Goal: Transaction & Acquisition: Purchase product/service

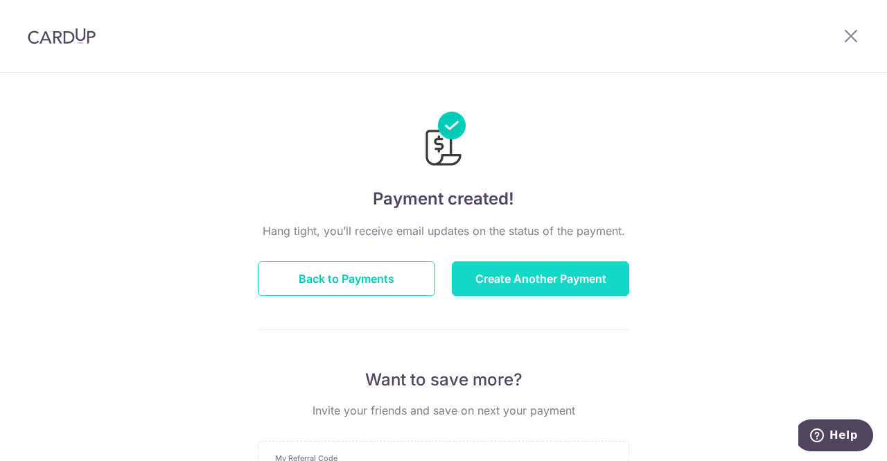
click at [518, 282] on button "Create Another Payment" at bounding box center [540, 278] width 177 height 35
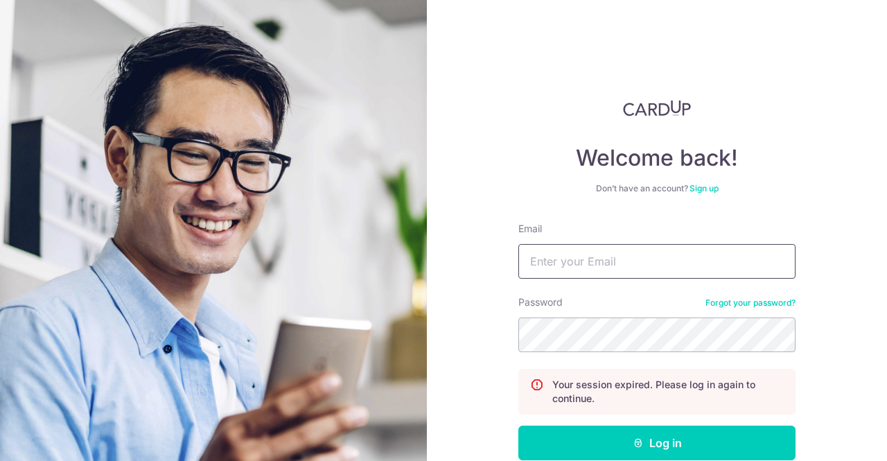
click at [571, 261] on input "Email" at bounding box center [656, 261] width 277 height 35
type input "[EMAIL_ADDRESS][DOMAIN_NAME]"
click at [518, 425] on button "Log in" at bounding box center [656, 442] width 277 height 35
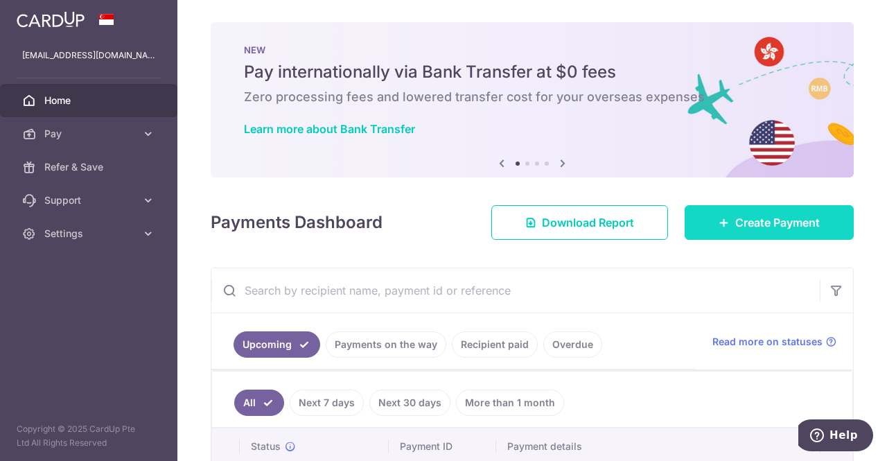
click at [742, 218] on span "Create Payment" at bounding box center [777, 222] width 85 height 17
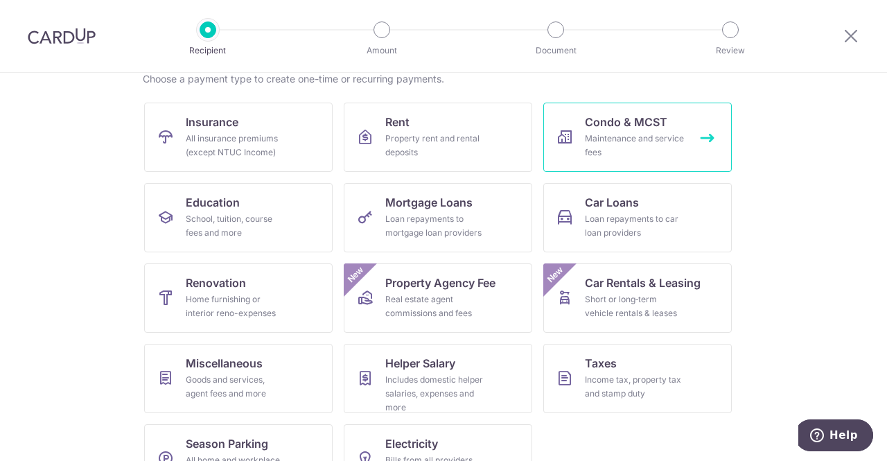
scroll to position [158, 0]
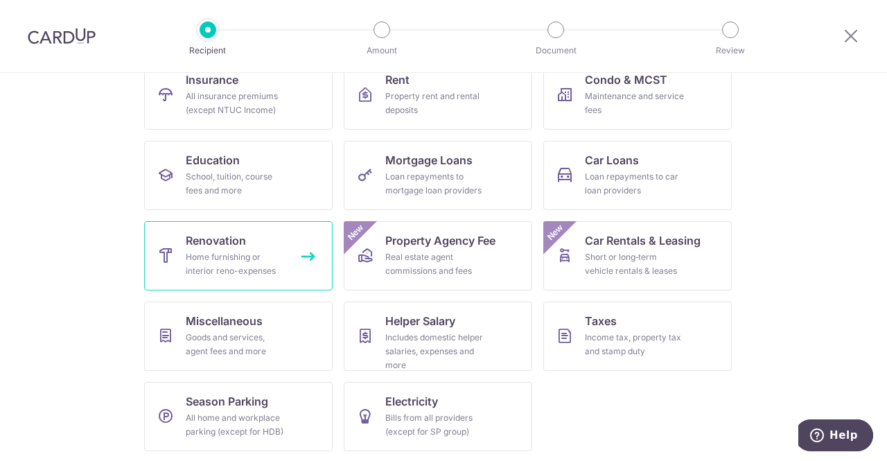
click at [303, 267] on link "Renovation Home furnishing or interior reno-expenses" at bounding box center [238, 255] width 188 height 69
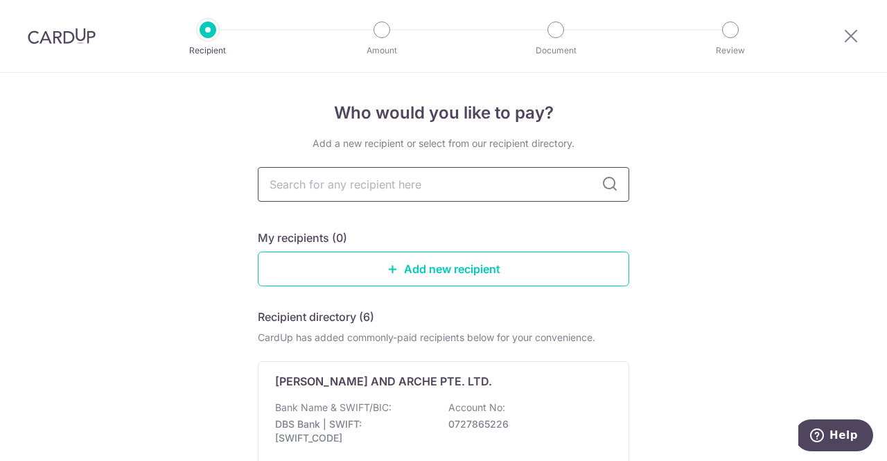
click at [394, 188] on input "text" at bounding box center [443, 184] width 371 height 35
type input "mynmyn"
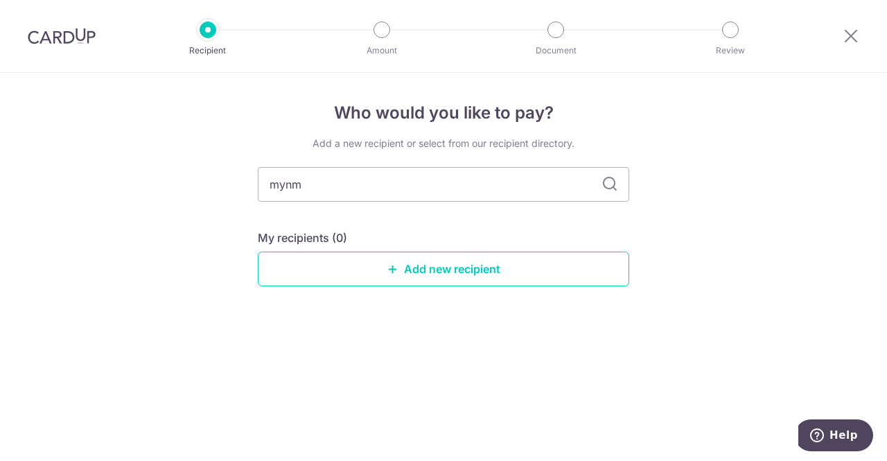
type input "myn"
type input "mynmyn"
type input "m"
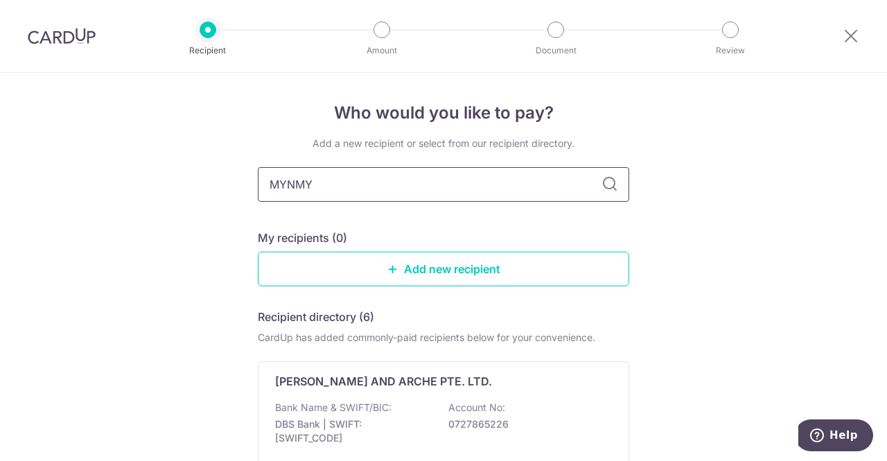
type input "MYNMYN"
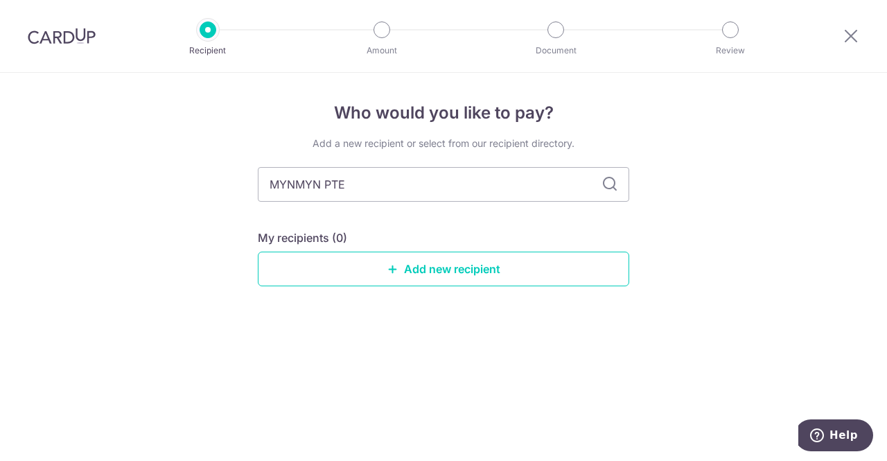
type input "MYNMYN PTE"
click at [612, 187] on icon at bounding box center [609, 184] width 17 height 17
click at [446, 173] on input "MYNMYN PTE" at bounding box center [443, 184] width 371 height 35
type input "M"
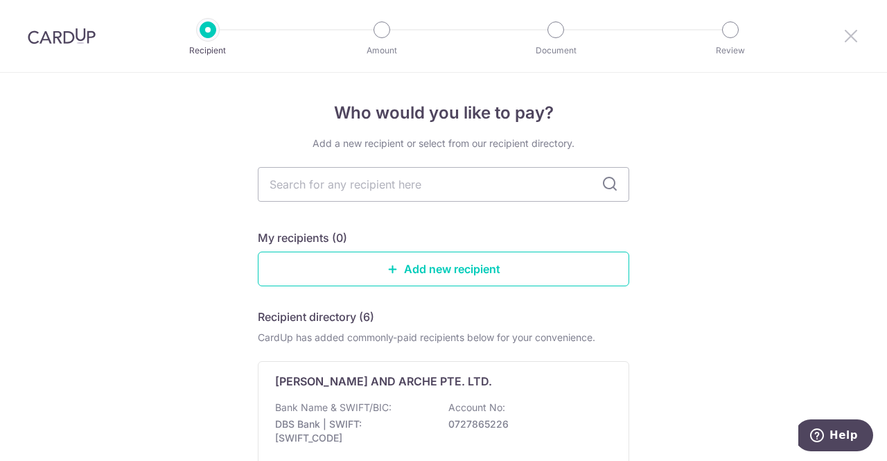
click at [854, 34] on icon at bounding box center [850, 35] width 17 height 17
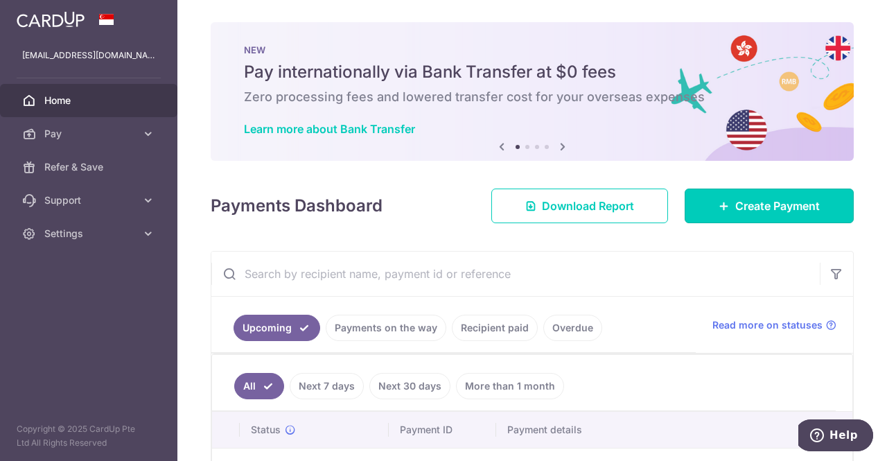
click at [765, 188] on link "Create Payment" at bounding box center [768, 205] width 169 height 35
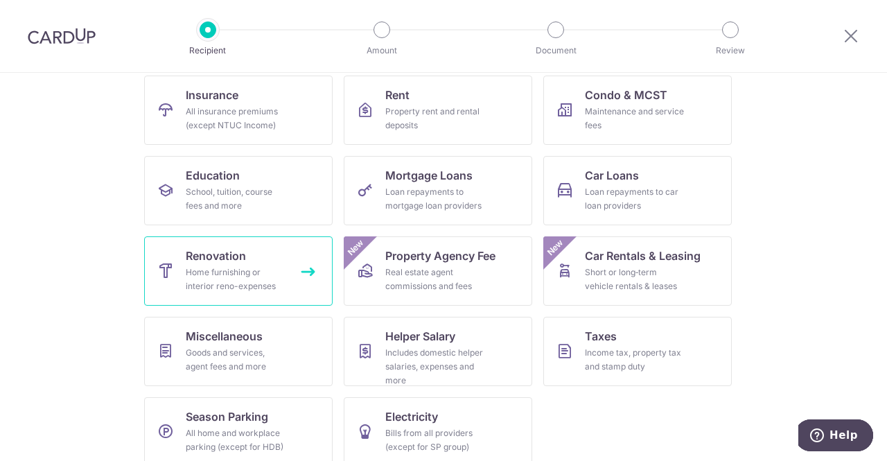
scroll to position [158, 0]
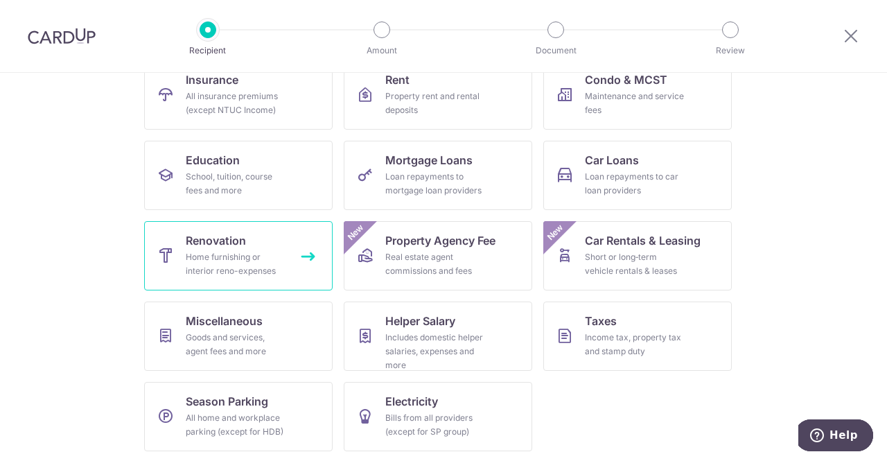
click at [213, 250] on div "Home furnishing or interior reno-expenses" at bounding box center [236, 264] width 100 height 28
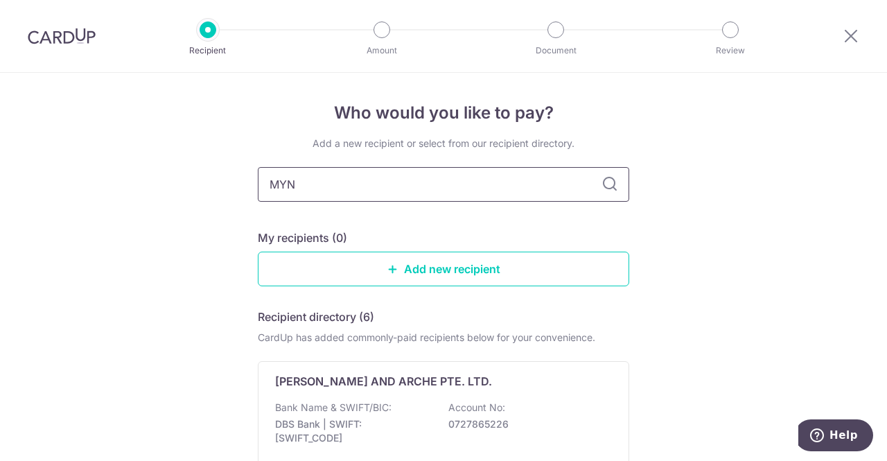
type input "MYN"
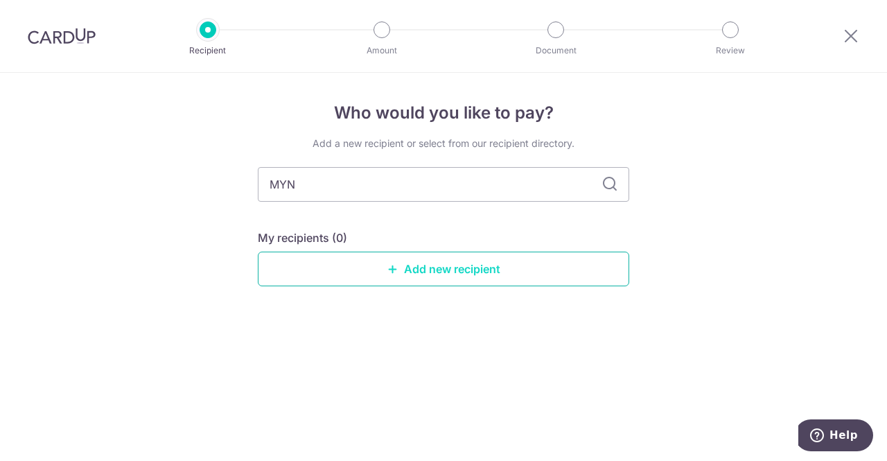
click at [430, 265] on link "Add new recipient" at bounding box center [443, 268] width 371 height 35
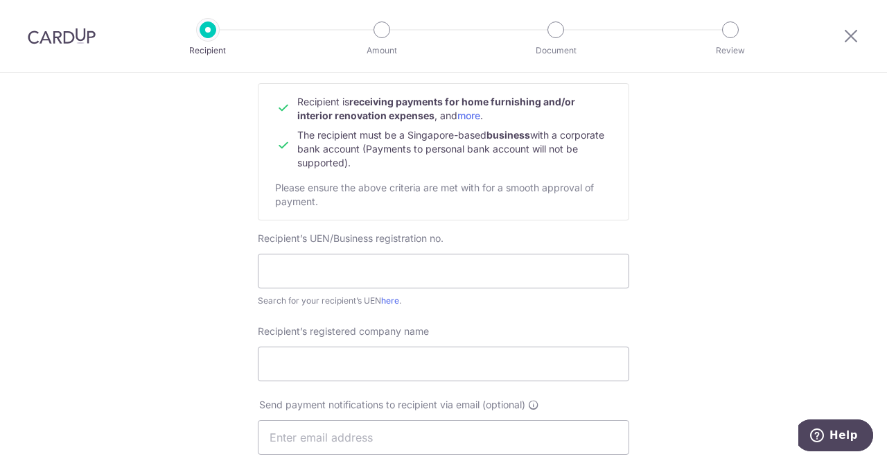
scroll to position [141, 0]
click at [386, 269] on input "text" at bounding box center [443, 269] width 371 height 35
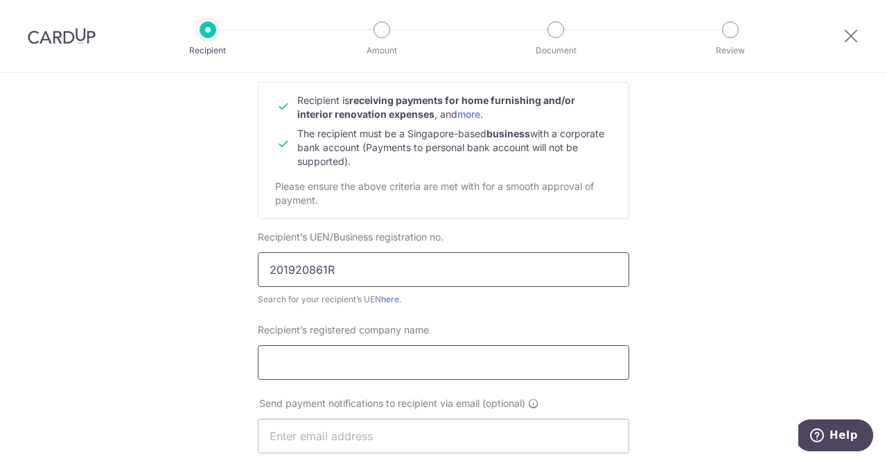
type input "201920861R"
click at [357, 369] on input "Recipient’s registered company name" at bounding box center [443, 362] width 371 height 35
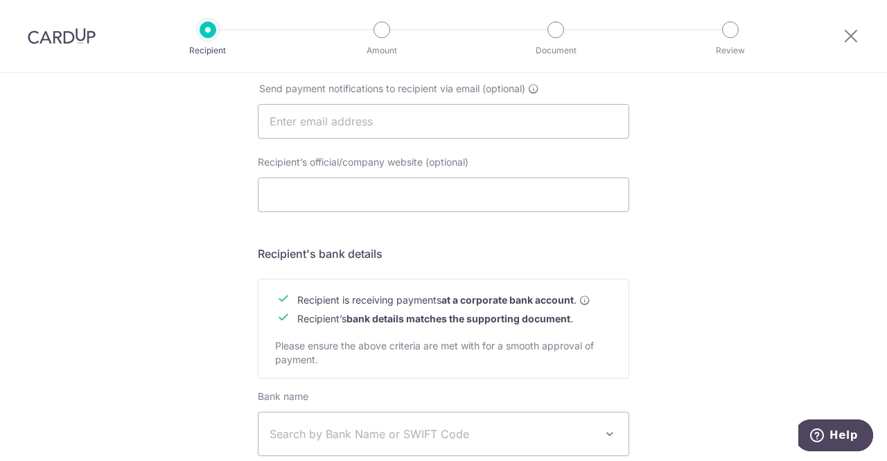
scroll to position [584, 0]
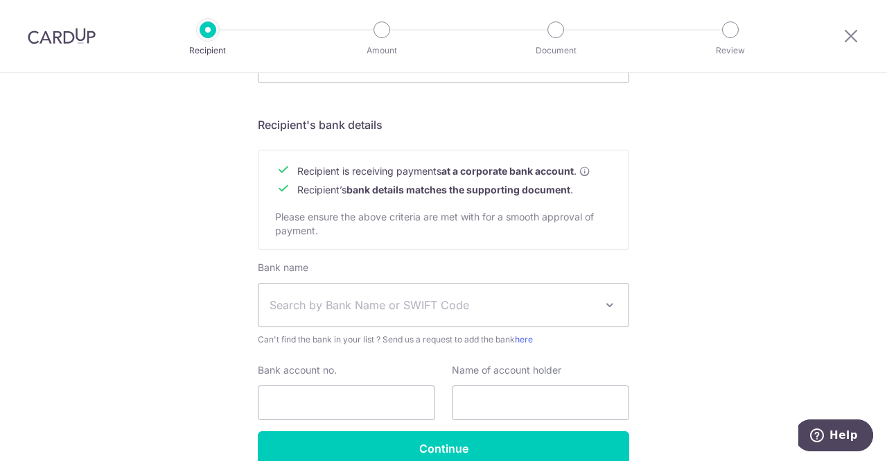
type input "MYNMYN PTE. LTD."
click at [329, 310] on span "Search by Bank Name or SWIFT Code" at bounding box center [432, 305] width 326 height 17
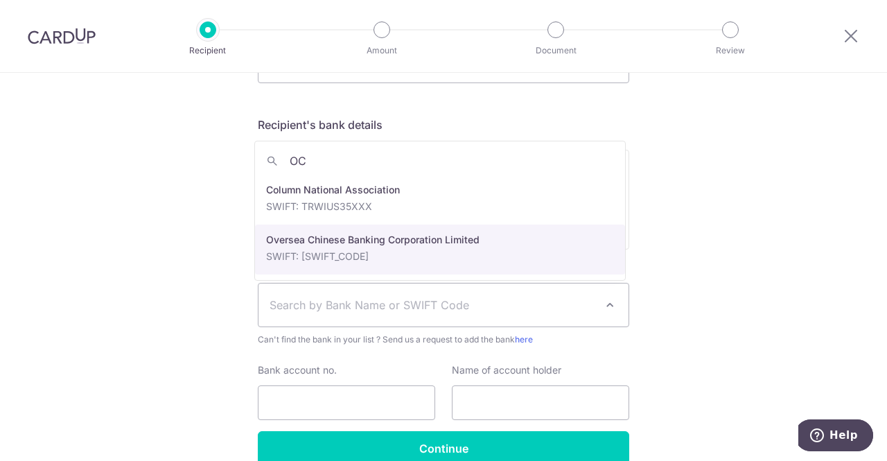
type input "OC"
select select "12"
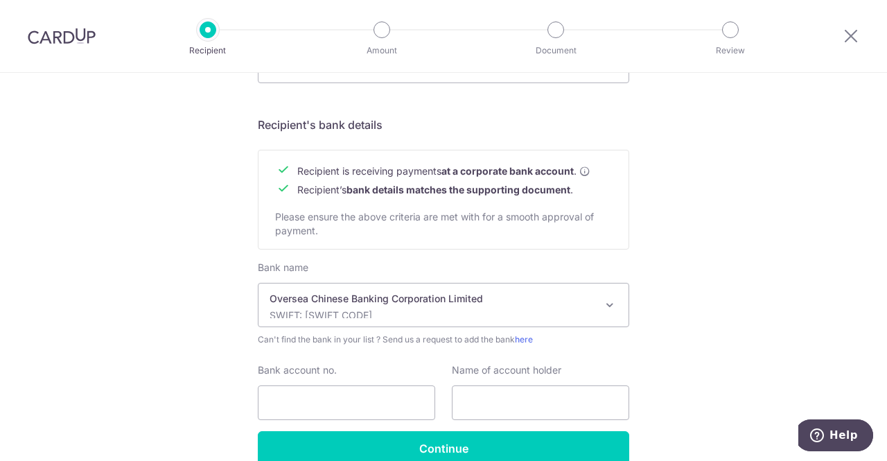
scroll to position [653, 0]
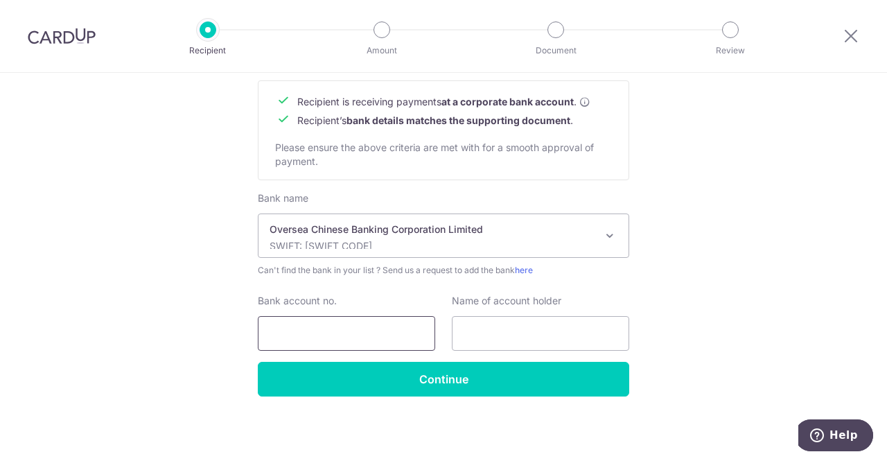
click at [332, 335] on input "Bank account no." at bounding box center [346, 333] width 177 height 35
type input "687688861-001"
click at [497, 335] on input "text" at bounding box center [540, 333] width 177 height 35
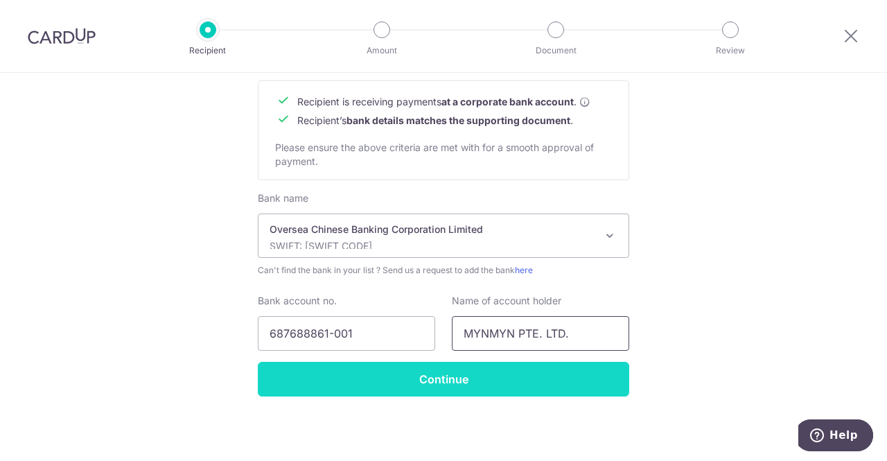
type input "MYNMYN PTE. LTD."
click at [503, 369] on input "Continue" at bounding box center [443, 379] width 371 height 35
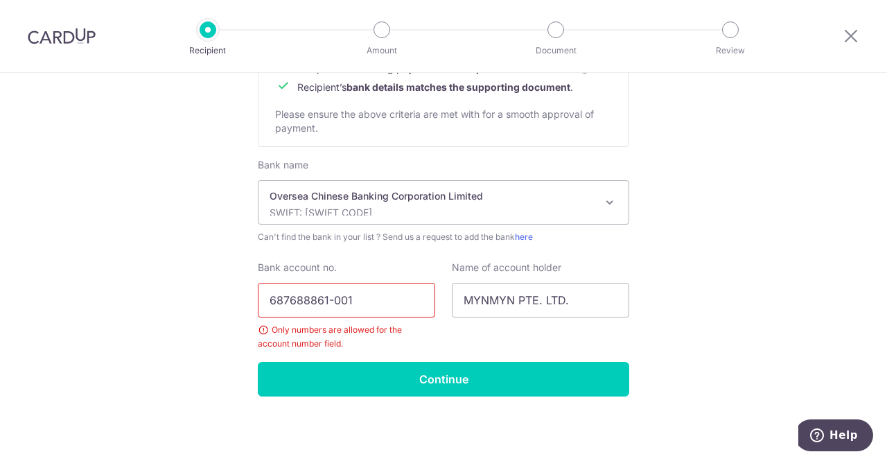
click at [328, 303] on input "687688861-001" at bounding box center [346, 300] width 177 height 35
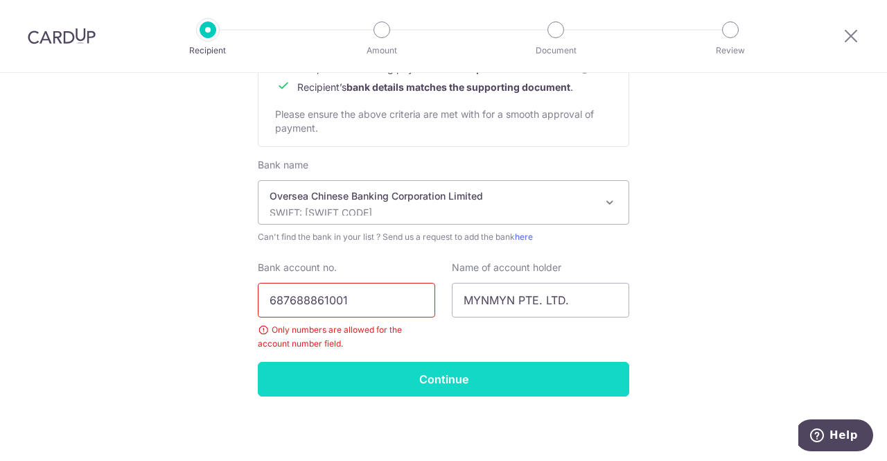
type input "687688861001"
click at [416, 380] on input "Continue" at bounding box center [443, 379] width 371 height 35
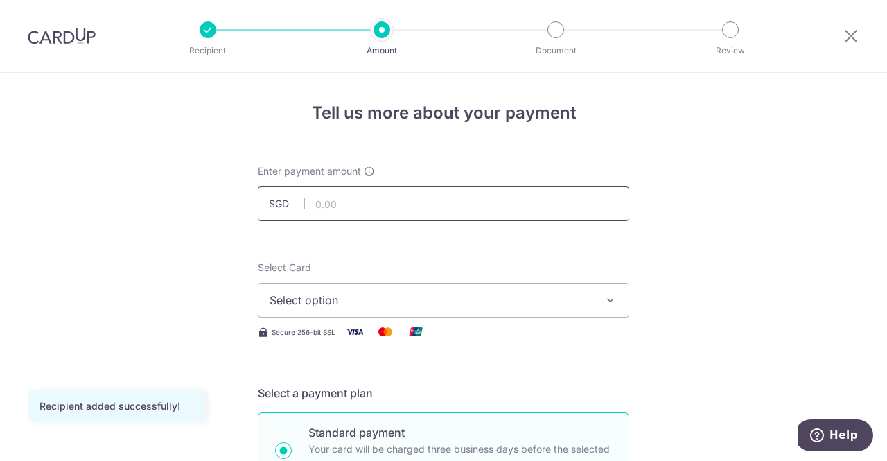
click at [350, 200] on input "text" at bounding box center [443, 203] width 371 height 35
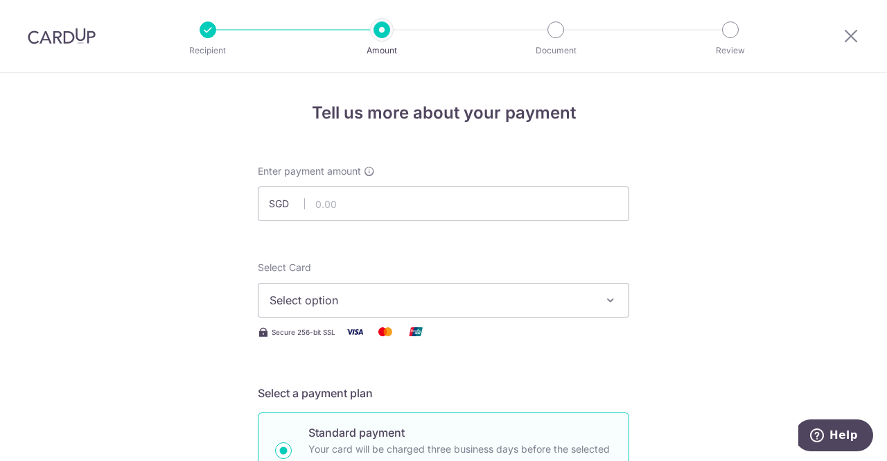
click at [319, 292] on span "Select option" at bounding box center [430, 300] width 323 height 17
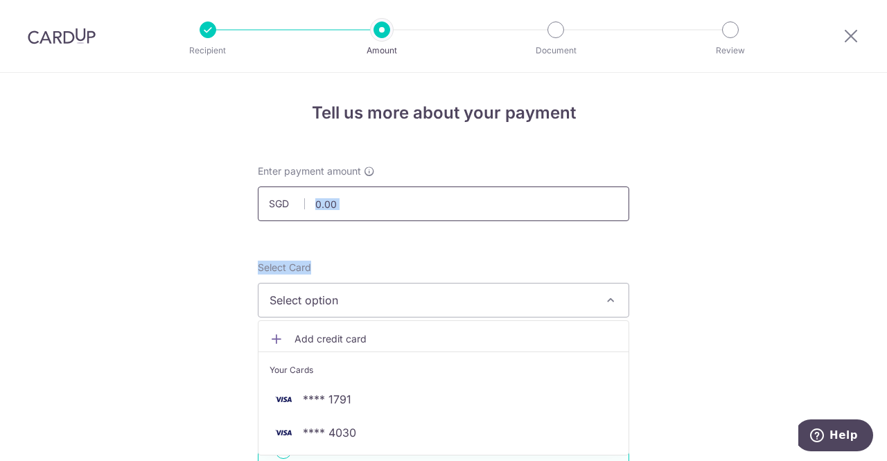
drag, startPoint x: 149, startPoint y: 306, endPoint x: 341, endPoint y: 205, distance: 216.6
click at [341, 205] on input "text" at bounding box center [443, 203] width 371 height 35
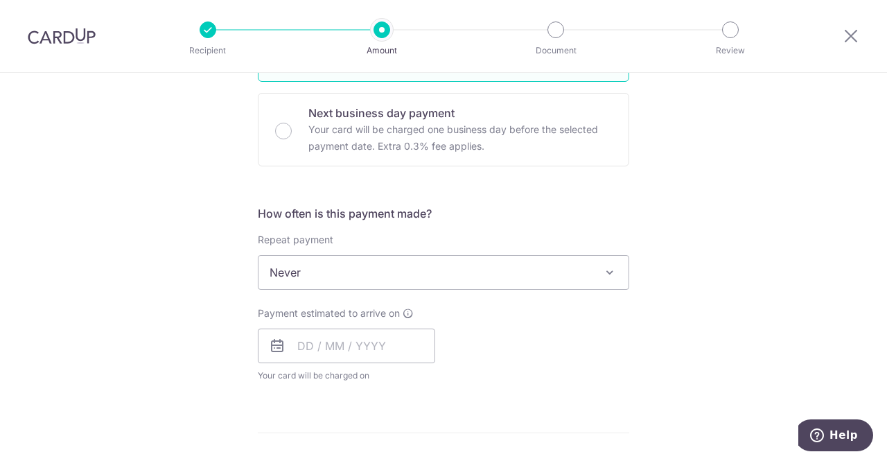
scroll to position [410, 0]
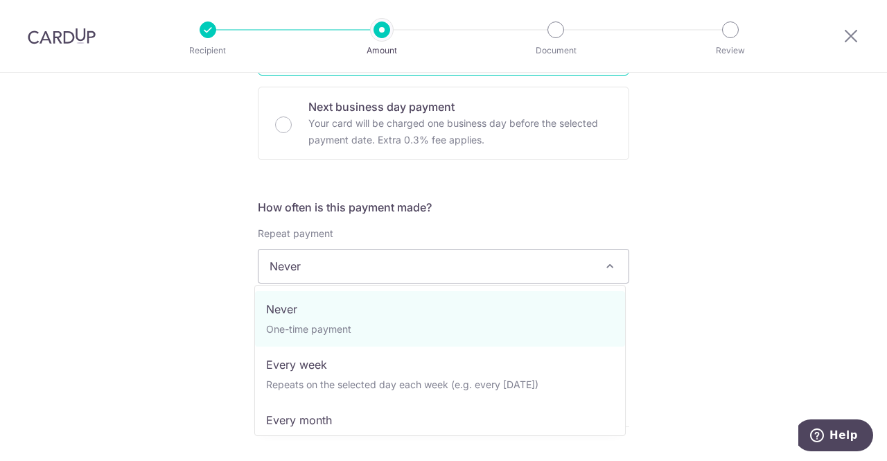
click at [465, 263] on span "Never" at bounding box center [443, 265] width 370 height 33
click at [769, 251] on div "Tell us more about your payment Enter payment amount SGD 1,229.00 1229.00 Recip…" at bounding box center [443, 336] width 887 height 1346
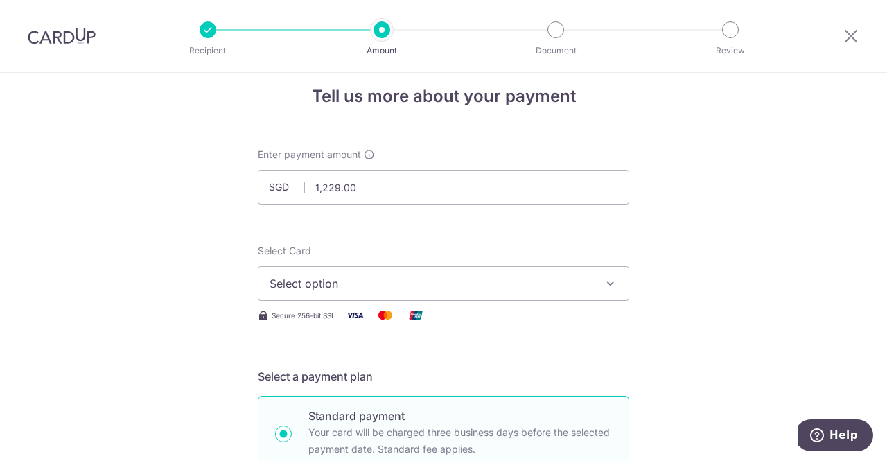
scroll to position [0, 0]
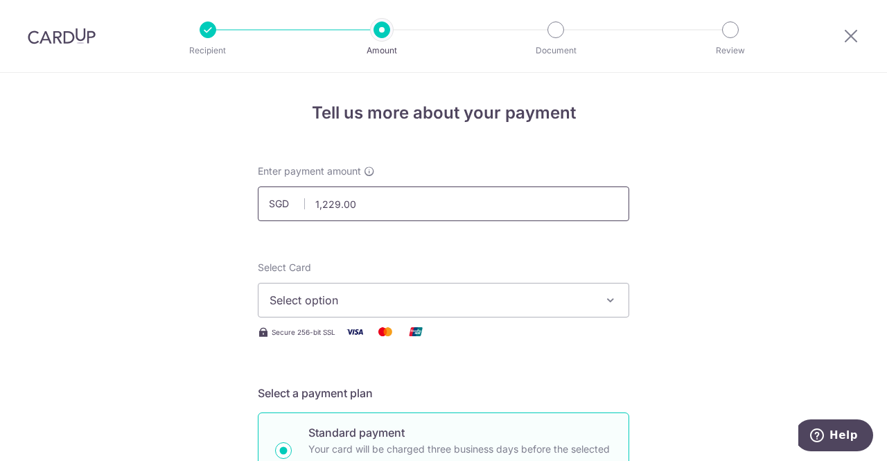
click at [357, 209] on input "1,229.00" at bounding box center [443, 203] width 371 height 35
type input "1"
type input "2,459.04"
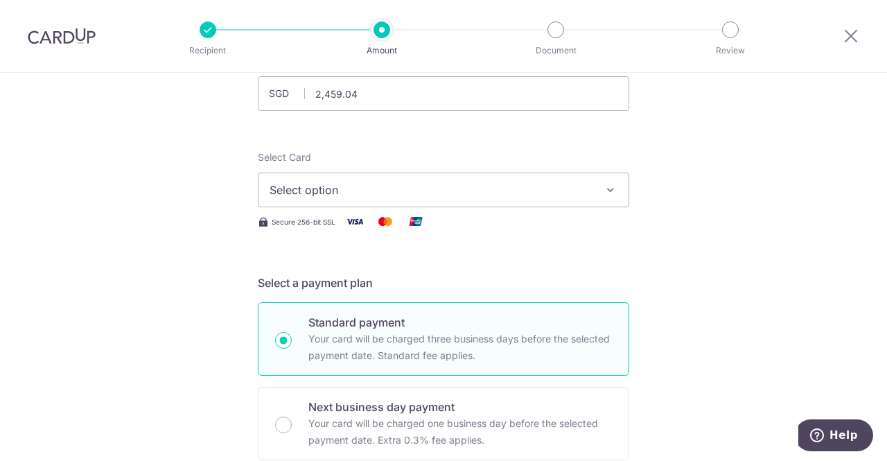
scroll to position [112, 0]
click at [456, 199] on button "Select option" at bounding box center [443, 187] width 371 height 35
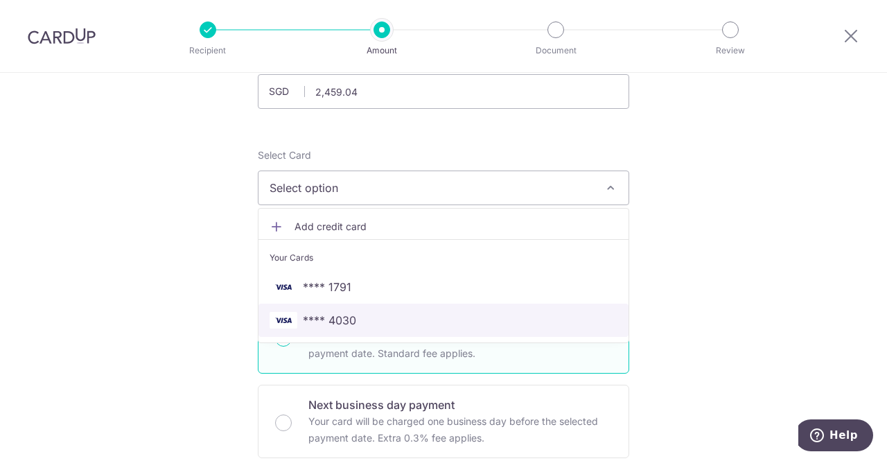
click at [342, 312] on span "**** 4030" at bounding box center [329, 320] width 53 height 17
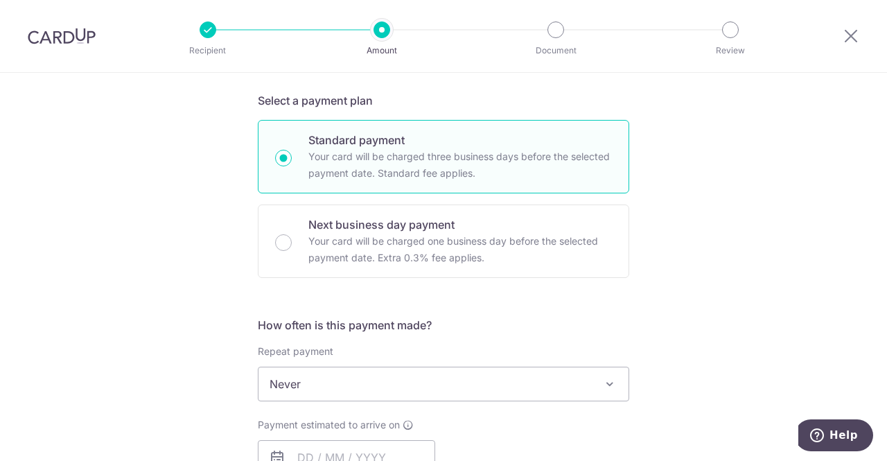
scroll to position [363, 0]
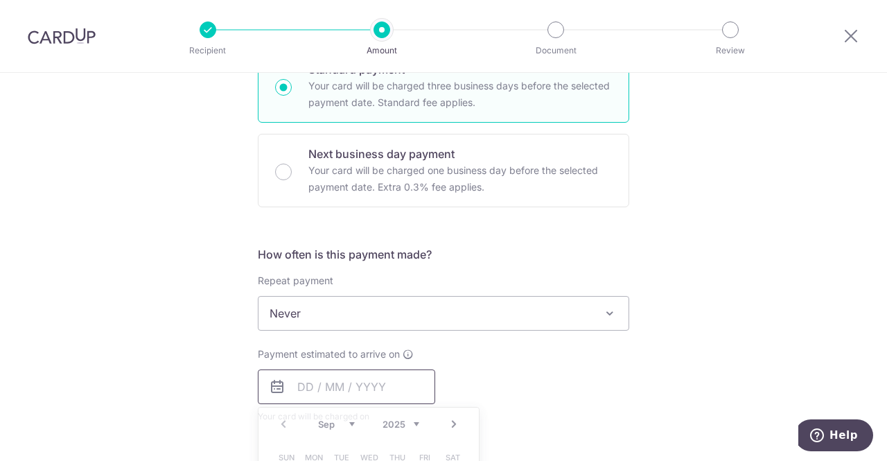
click at [320, 387] on input "text" at bounding box center [346, 386] width 177 height 35
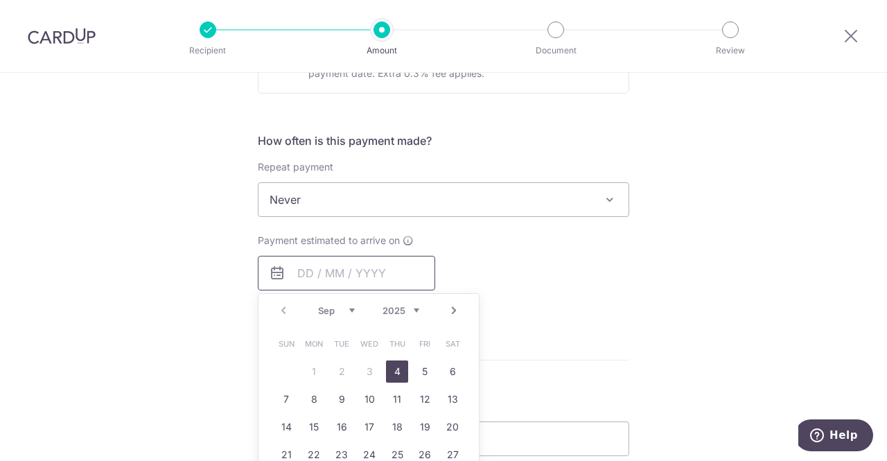
scroll to position [490, 0]
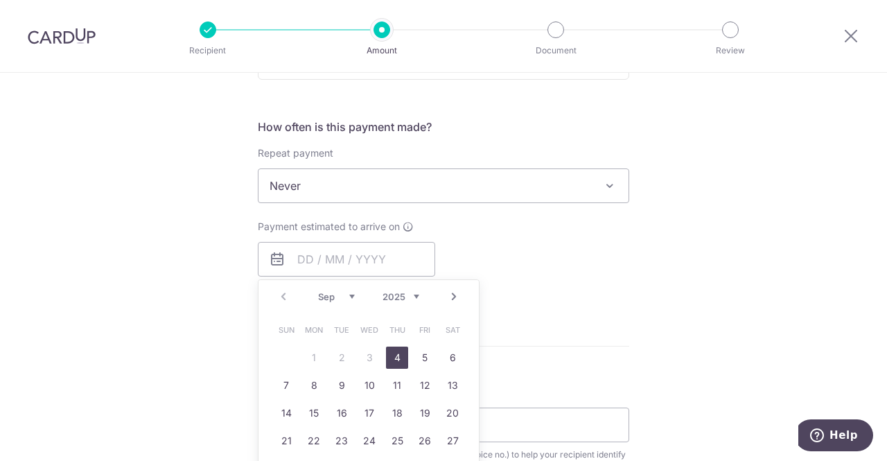
click at [394, 361] on link "4" at bounding box center [397, 357] width 22 height 22
type input "04/09/2025"
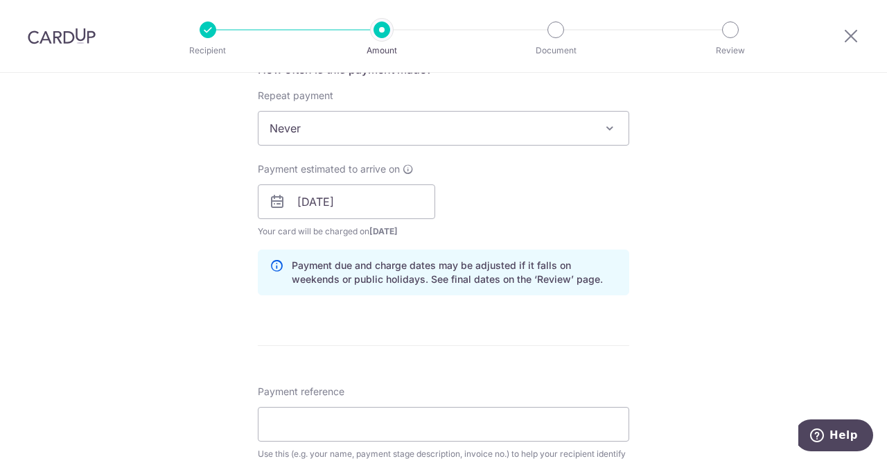
scroll to position [635, 0]
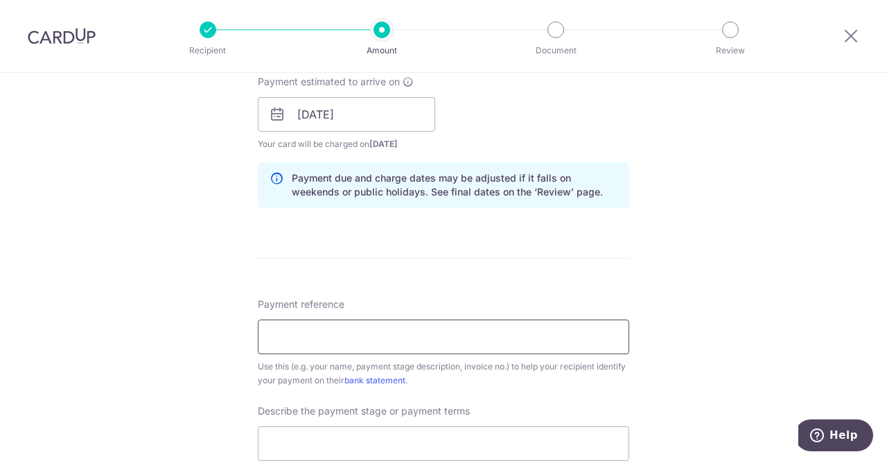
click at [463, 324] on input "Payment reference" at bounding box center [443, 336] width 371 height 35
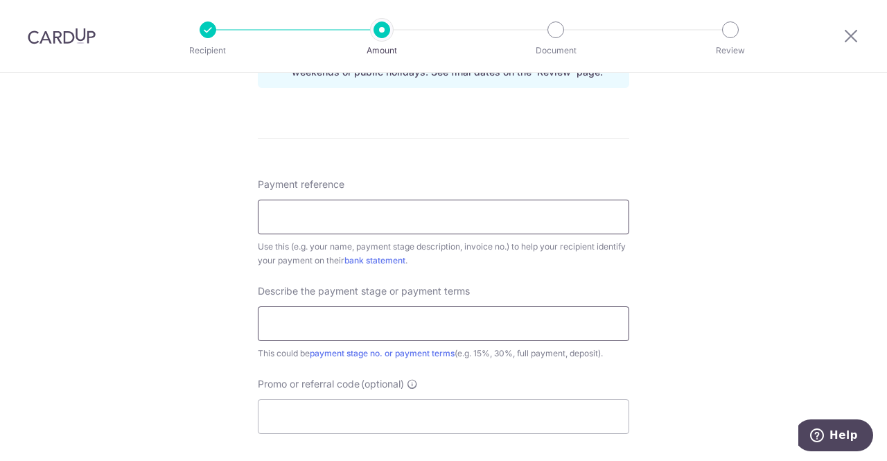
scroll to position [773, 0]
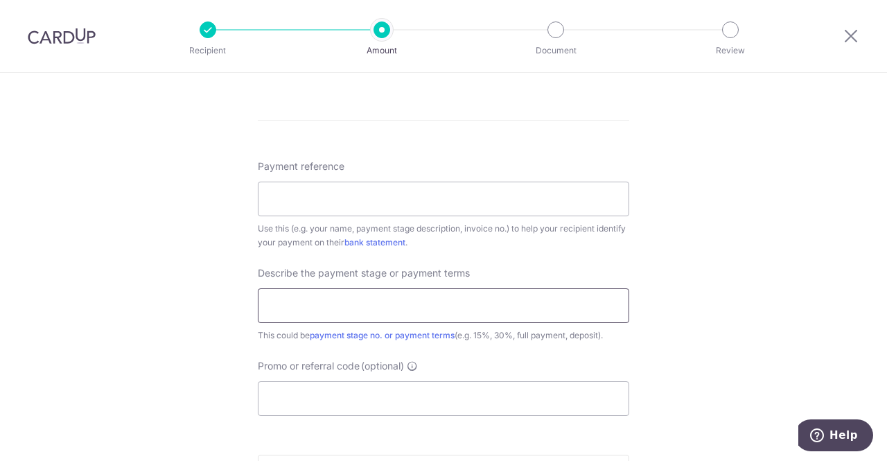
click at [319, 292] on input "text" at bounding box center [443, 305] width 371 height 35
click at [337, 195] on input "Payment reference" at bounding box center [443, 199] width 371 height 35
click at [349, 283] on div "Describe the payment stage or payment terms 20% payment This could be payment s…" at bounding box center [443, 304] width 371 height 76
click at [346, 301] on input "20% payment" at bounding box center [443, 305] width 371 height 35
click at [260, 310] on input "20% payment for 1st payment" at bounding box center [443, 305] width 371 height 35
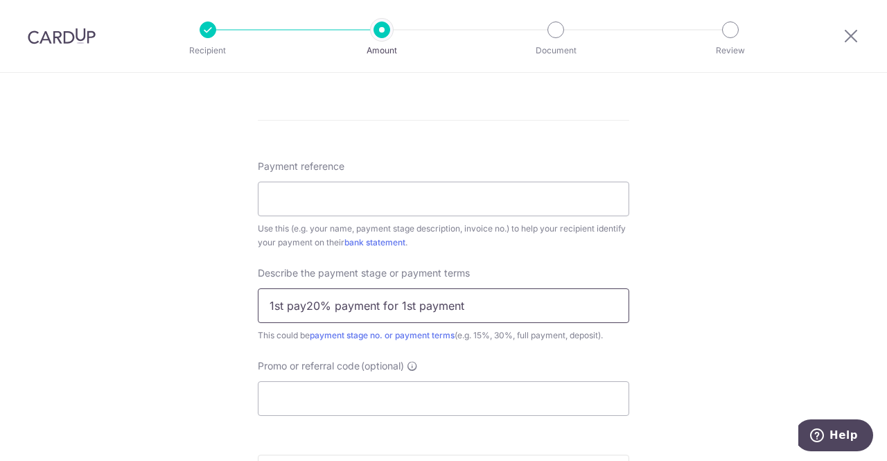
drag, startPoint x: 375, startPoint y: 309, endPoint x: 490, endPoint y: 290, distance: 117.2
click at [490, 290] on input "1st pay20% payment for 1st payment" at bounding box center [443, 305] width 371 height 35
click at [299, 306] on input "1st pay20% payment" at bounding box center [443, 305] width 371 height 35
drag, startPoint x: 373, startPoint y: 308, endPoint x: 432, endPoint y: 306, distance: 59.6
click at [432, 306] on input "1st payment - 20% payment" at bounding box center [443, 305] width 371 height 35
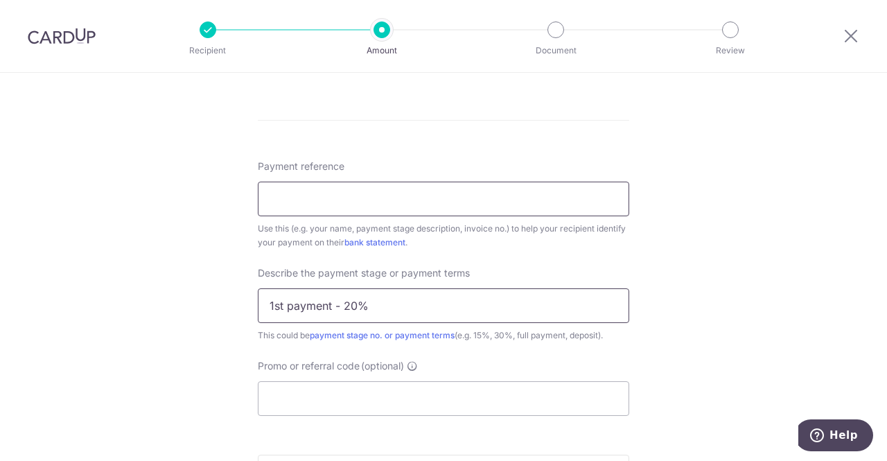
type input "1st payment - 20%"
click at [378, 193] on input "Payment reference" at bounding box center [443, 199] width 371 height 35
type input "M"
type input "W"
type input "M"
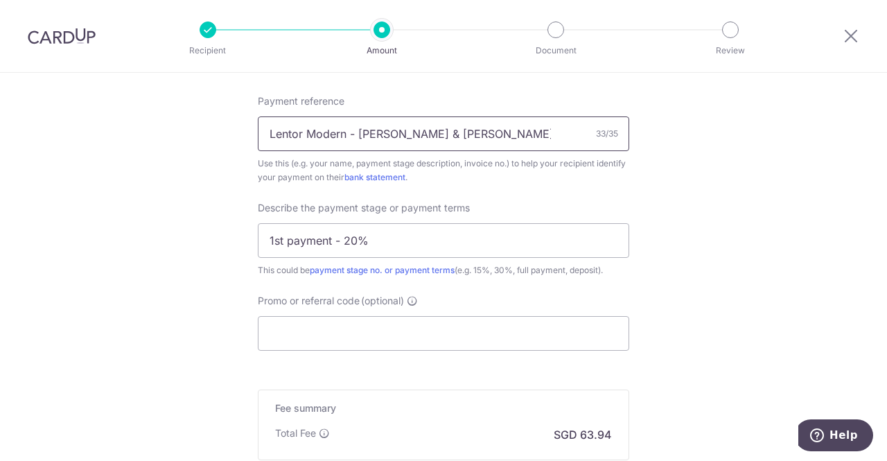
scroll to position [839, 0]
type input "Lentor Modern - Matthew & Wan Lin"
click at [349, 335] on input "Promo or referral code (optional)" at bounding box center [443, 332] width 371 height 35
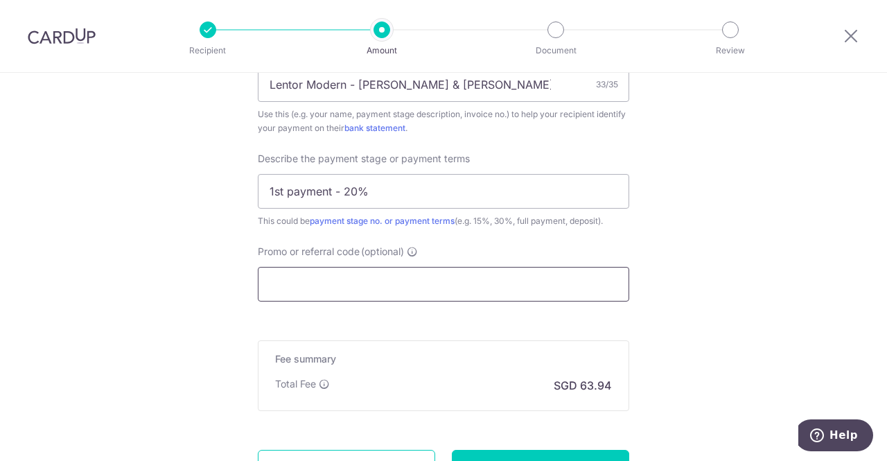
scroll to position [1011, 0]
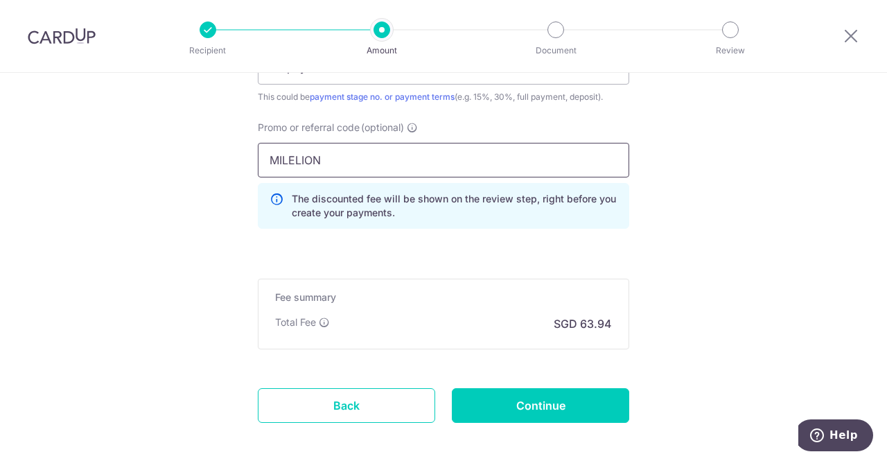
type input "MILELION"
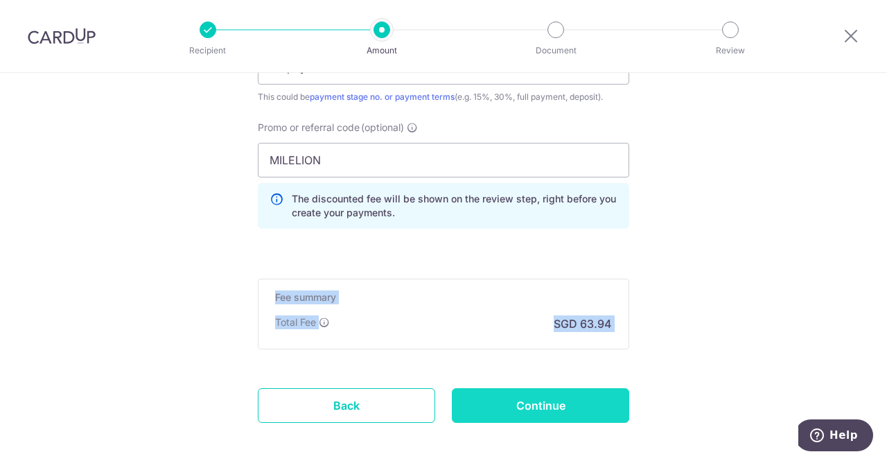
drag, startPoint x: 621, startPoint y: 227, endPoint x: 567, endPoint y: 391, distance: 173.7
click at [567, 391] on input "Continue" at bounding box center [540, 405] width 177 height 35
type input "Create Schedule"
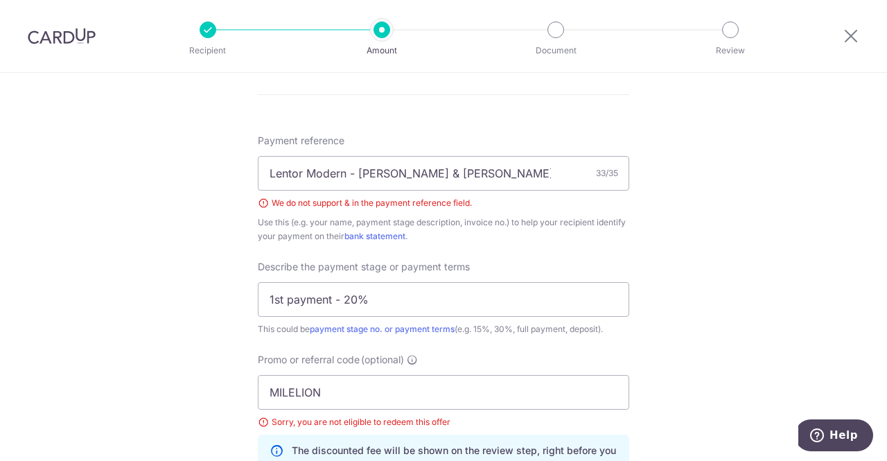
scroll to position [777, 0]
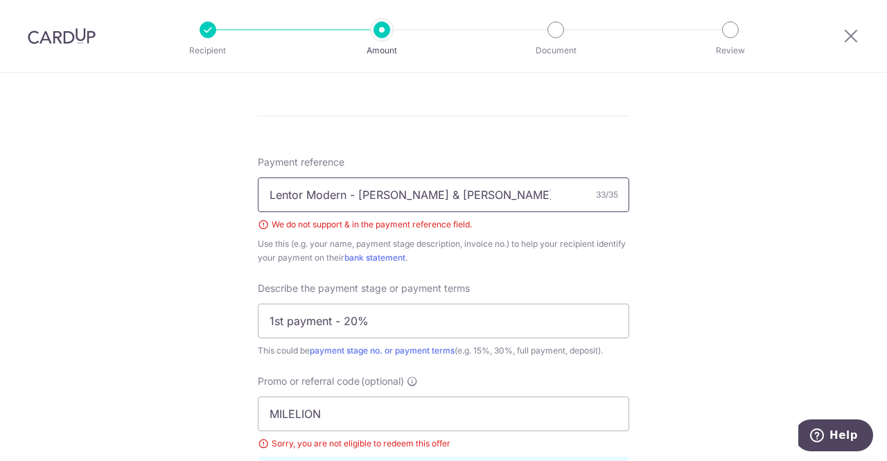
click at [406, 193] on input "Lentor Modern - Matthew & Wan Lin" at bounding box center [443, 194] width 371 height 35
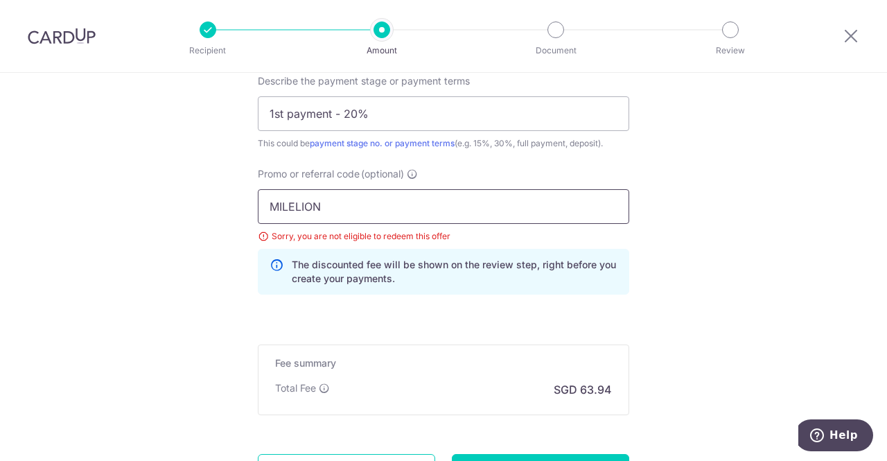
scroll to position [1002, 0]
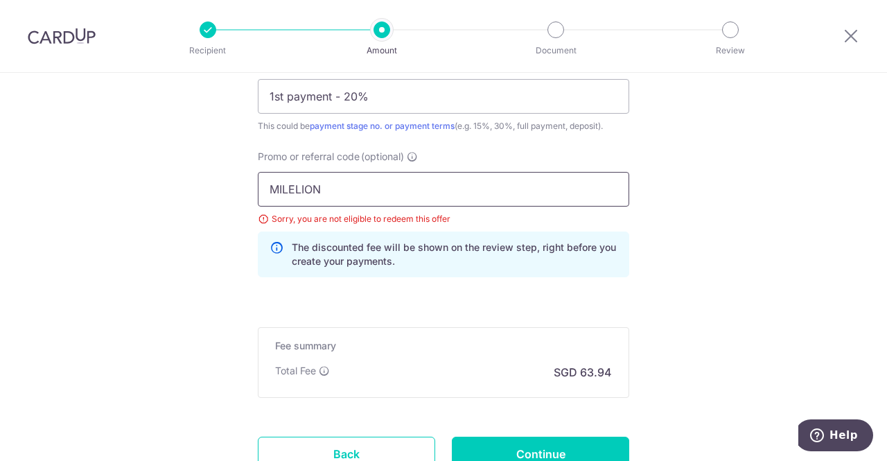
type input "Lentor Modern - [PERSON_NAME] [PERSON_NAME]"
click at [334, 191] on input "MILELION" at bounding box center [443, 189] width 371 height 35
type input "M"
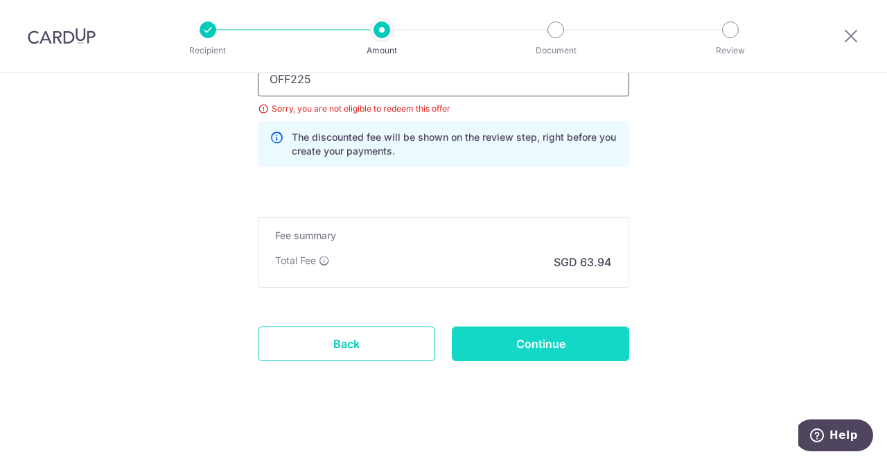
type input "OFF225"
click at [512, 339] on input "Continue" at bounding box center [540, 343] width 177 height 35
type input "Create Schedule"
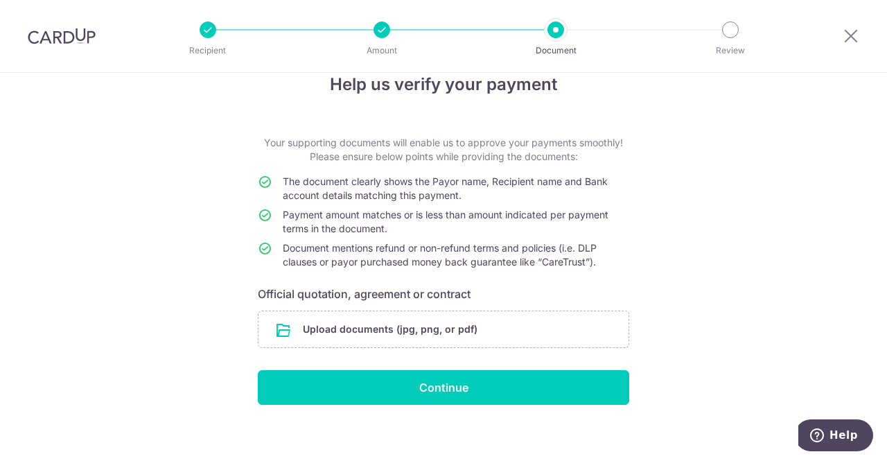
scroll to position [36, 0]
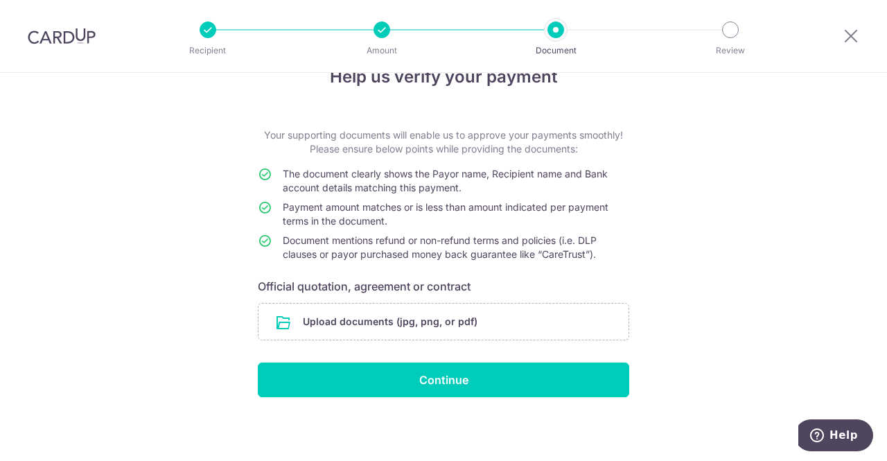
drag, startPoint x: 617, startPoint y: 419, endPoint x: 712, endPoint y: 481, distance: 114.1
click at [712, 460] on html "Recipient Amount Document Review Help us verify your payment Your supporting do…" at bounding box center [443, 230] width 887 height 461
click at [359, 306] on input "file" at bounding box center [443, 321] width 370 height 36
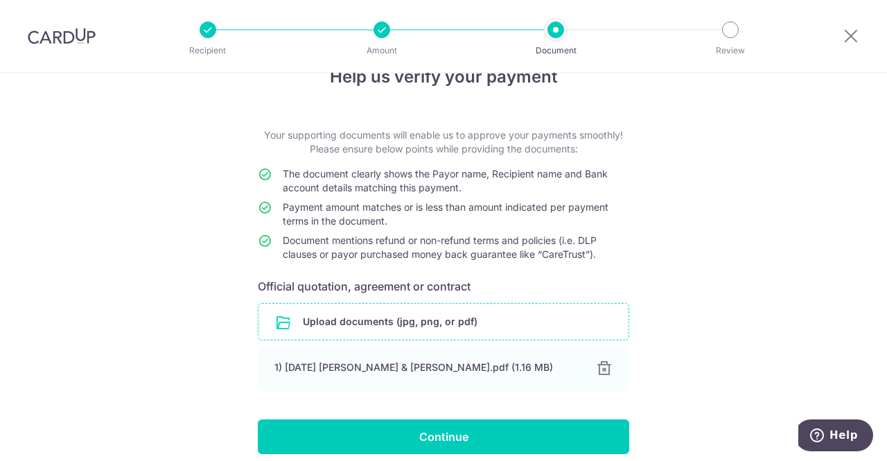
scroll to position [93, 0]
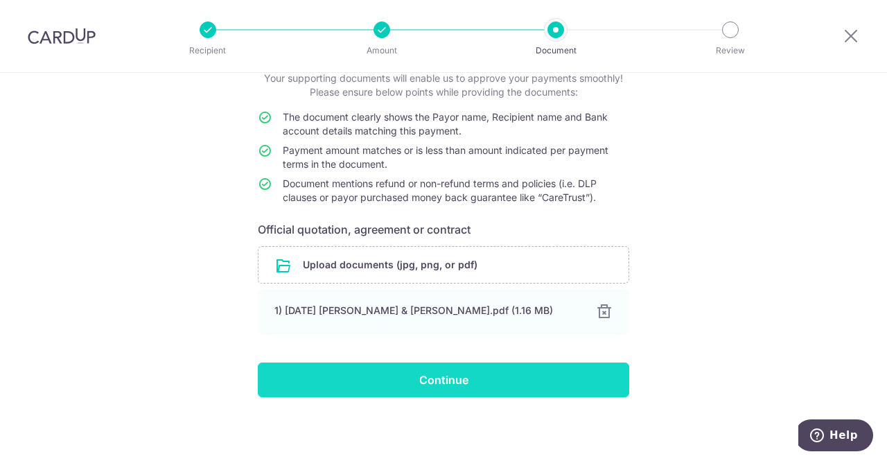
click at [475, 371] on input "Continue" at bounding box center [443, 379] width 371 height 35
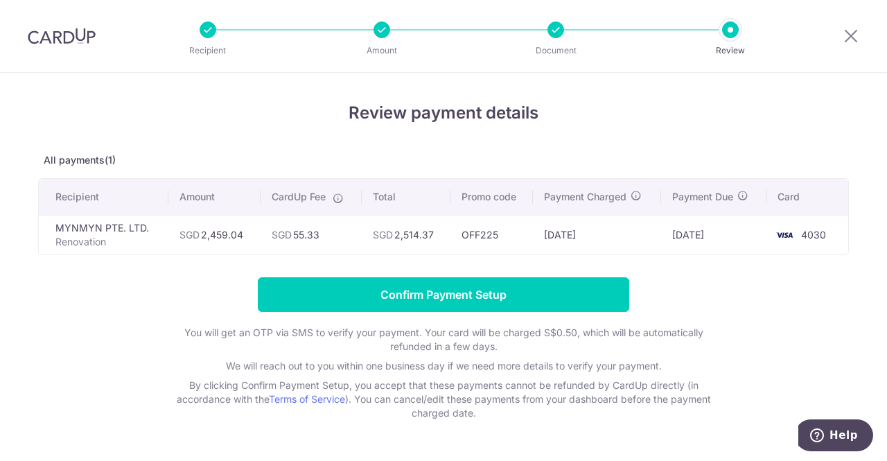
scroll to position [39, 0]
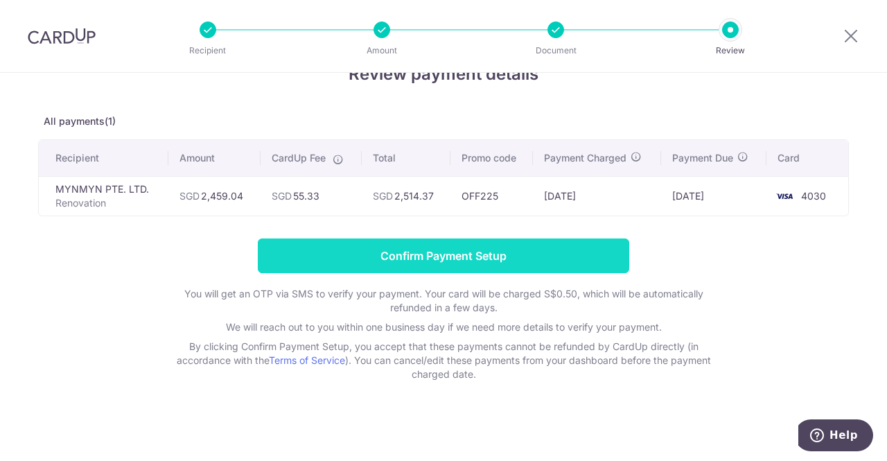
click at [416, 258] on input "Confirm Payment Setup" at bounding box center [443, 255] width 371 height 35
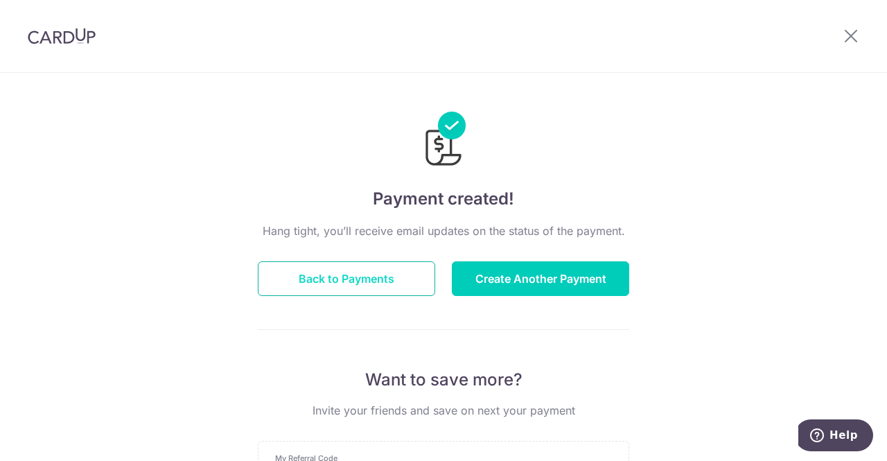
click at [386, 269] on button "Back to Payments" at bounding box center [346, 278] width 177 height 35
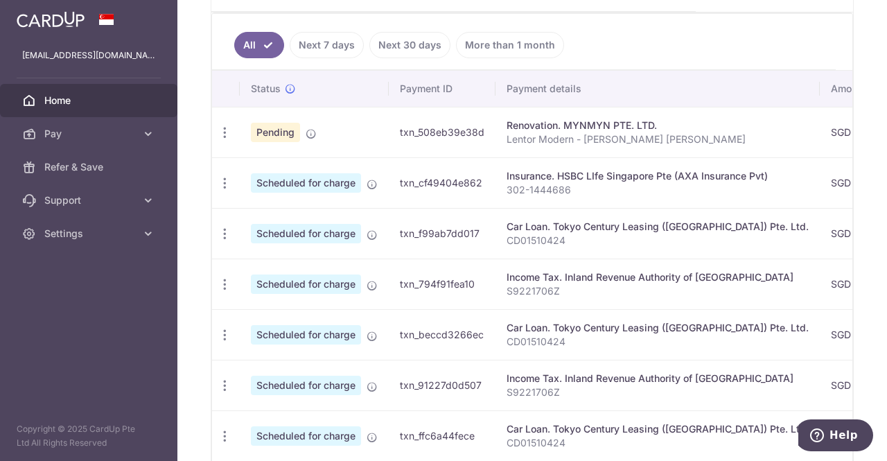
scroll to position [357, 0]
click at [233, 121] on div "Update payment Cancel payment" at bounding box center [225, 133] width 26 height 26
click at [222, 131] on icon "button" at bounding box center [225, 132] width 15 height 15
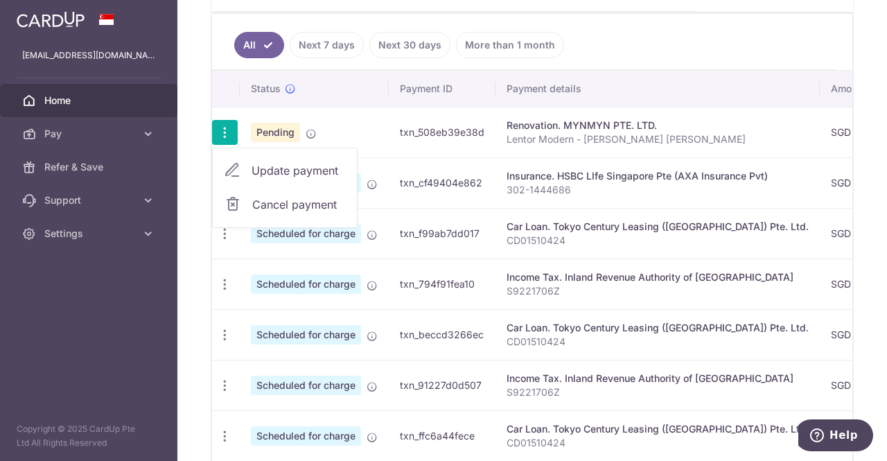
click at [277, 162] on span "Update payment" at bounding box center [298, 170] width 94 height 17
radio input "true"
type input "2,459.04"
type input "[DATE]"
type input "Lentor Modern - [PERSON_NAME] [PERSON_NAME]"
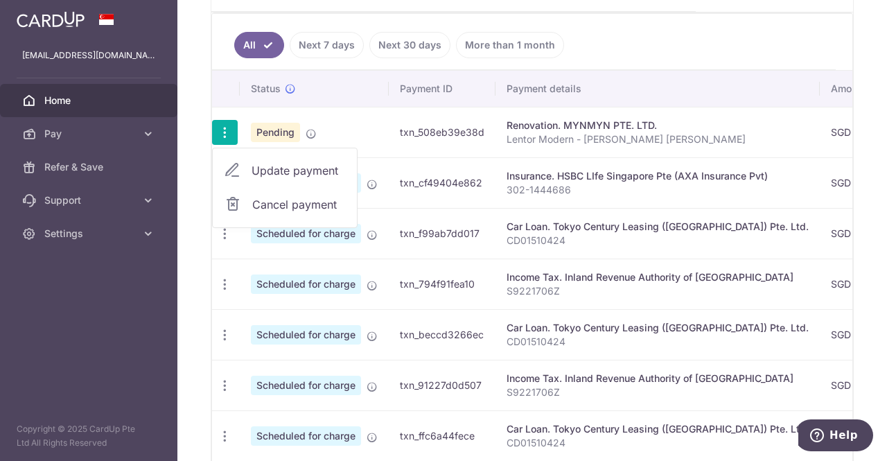
type input "1st payment - 20%"
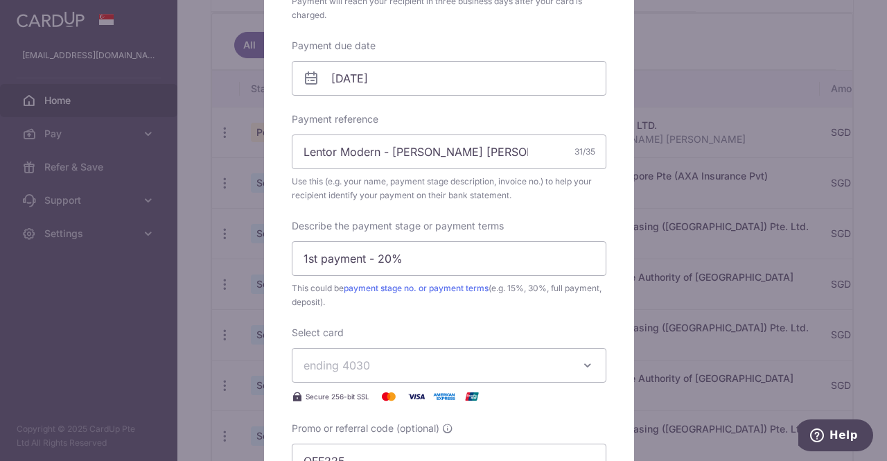
scroll to position [518, 0]
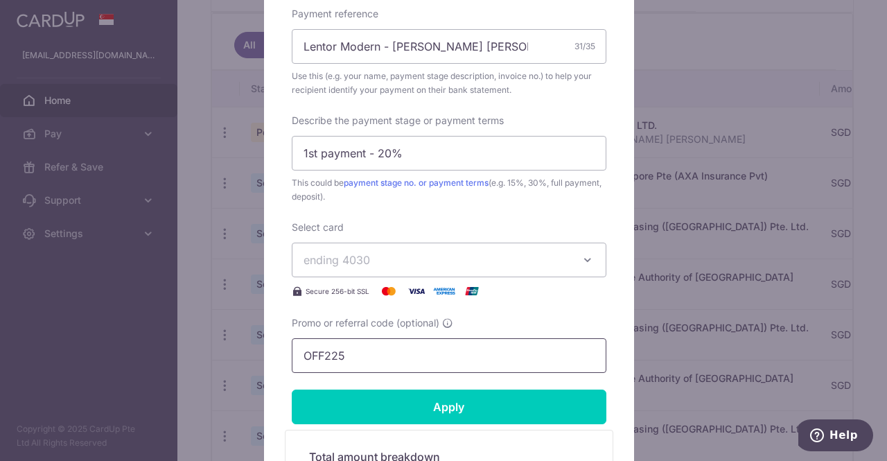
click at [345, 351] on input "OFF225" at bounding box center [449, 355] width 315 height 35
type input "O"
paste input "RENO25ONE"
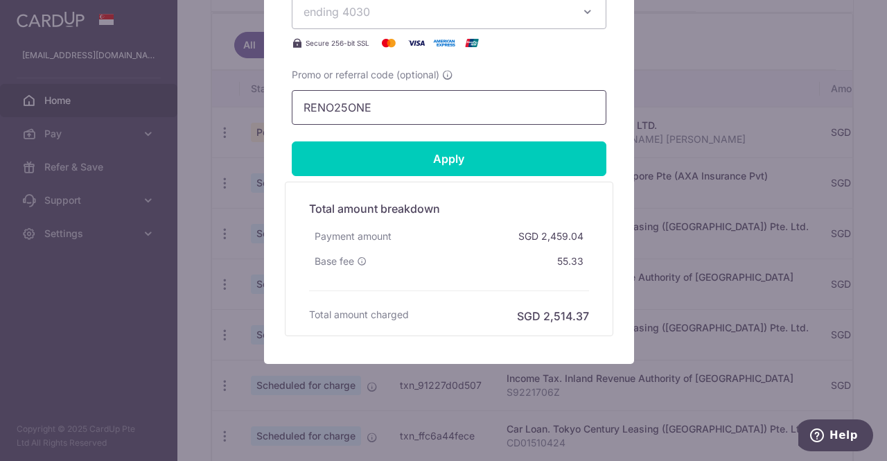
scroll to position [765, 0]
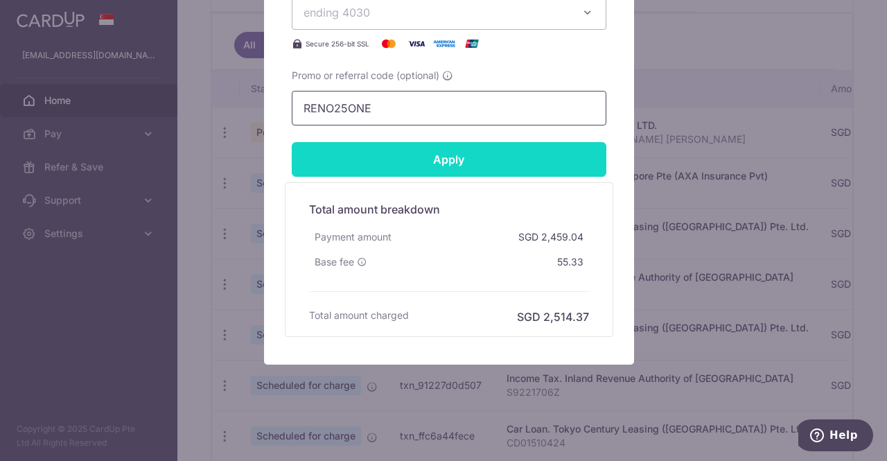
type input "RENO25ONE"
click at [459, 168] on input "Apply" at bounding box center [449, 159] width 315 height 35
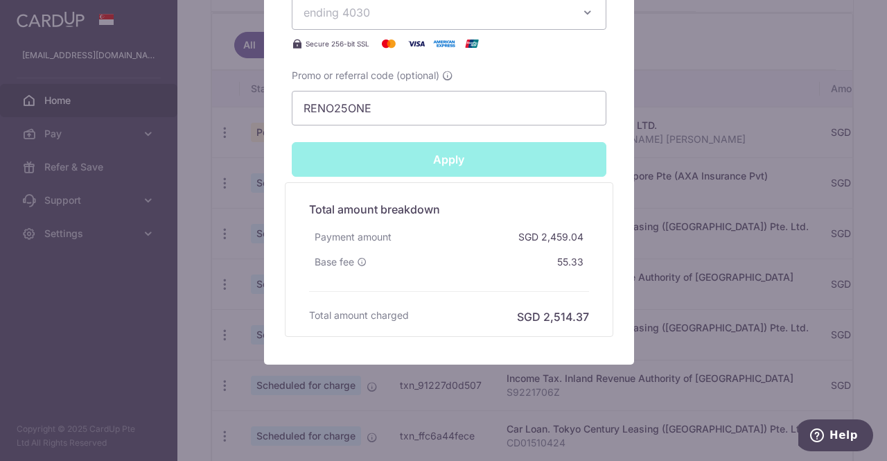
type input "Successfully Applied"
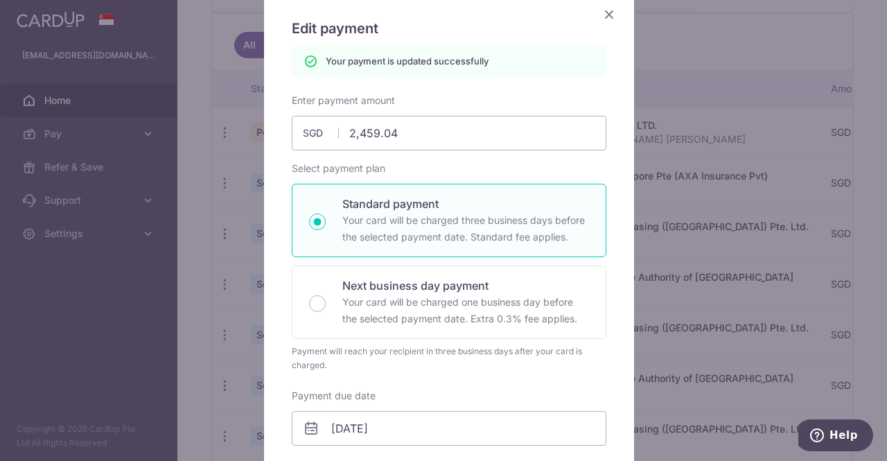
scroll to position [0, 0]
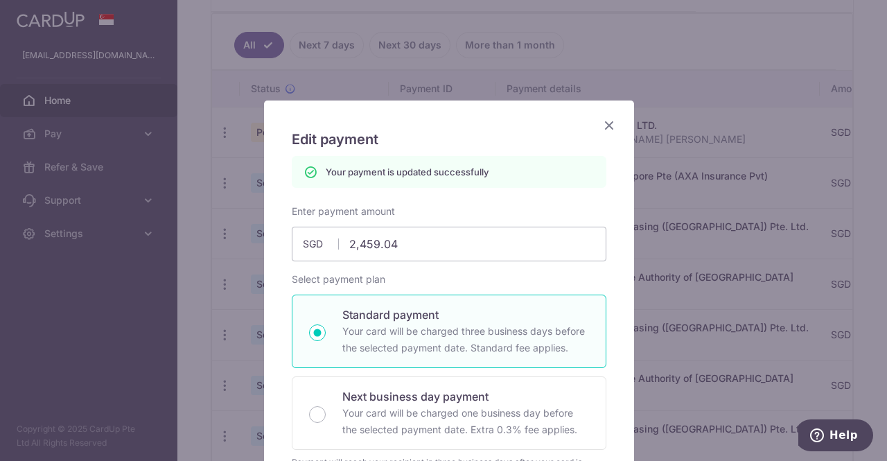
click at [604, 120] on icon "Close" at bounding box center [609, 124] width 17 height 17
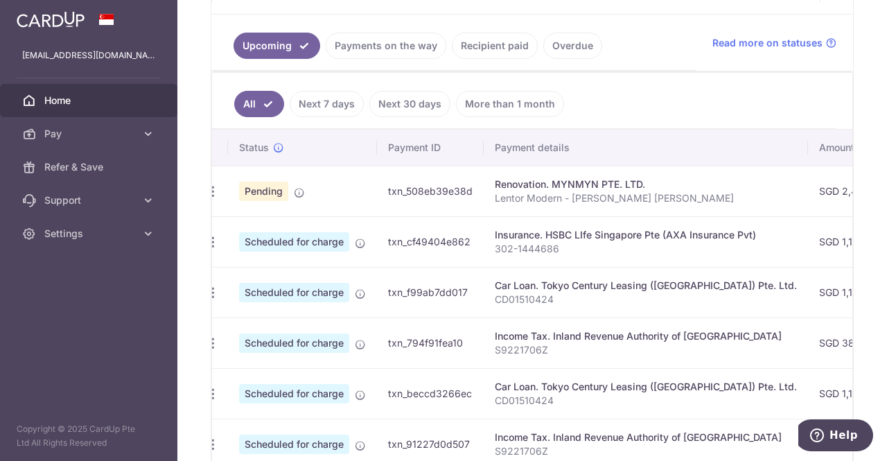
scroll to position [0, 10]
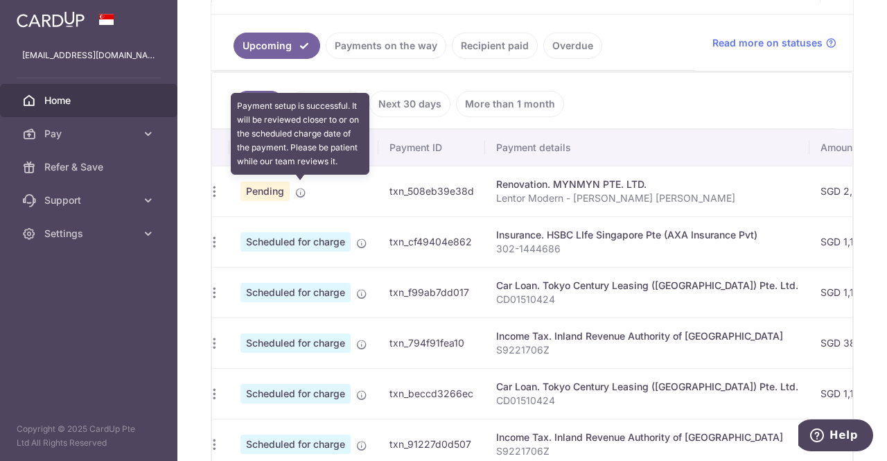
click at [305, 188] on icon at bounding box center [300, 192] width 11 height 11
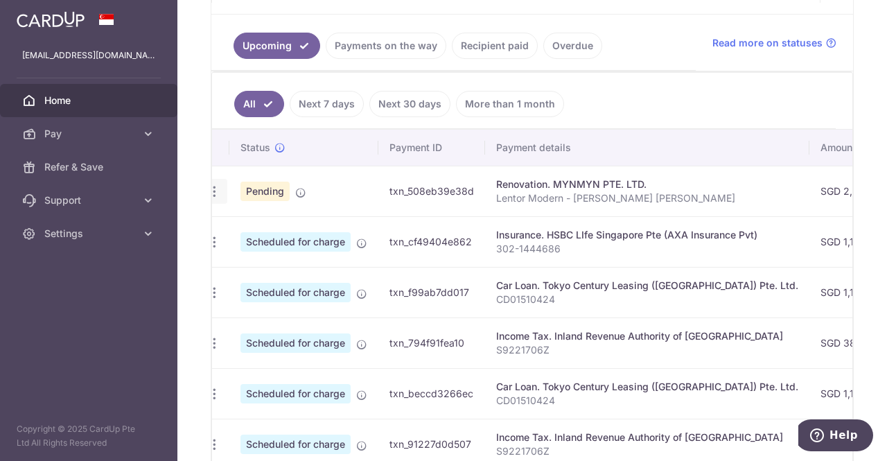
click at [215, 188] on icon "button" at bounding box center [214, 191] width 15 height 15
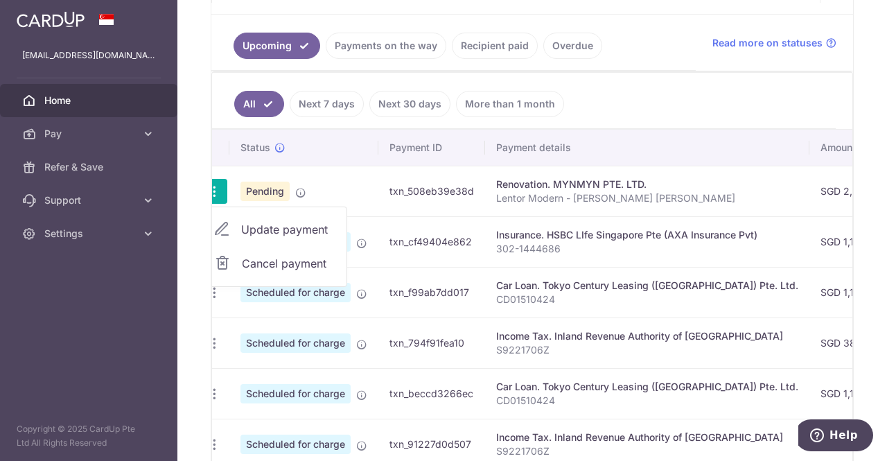
click at [663, 98] on ul "All Next 7 days Next 30 days More than 1 month" at bounding box center [524, 101] width 624 height 56
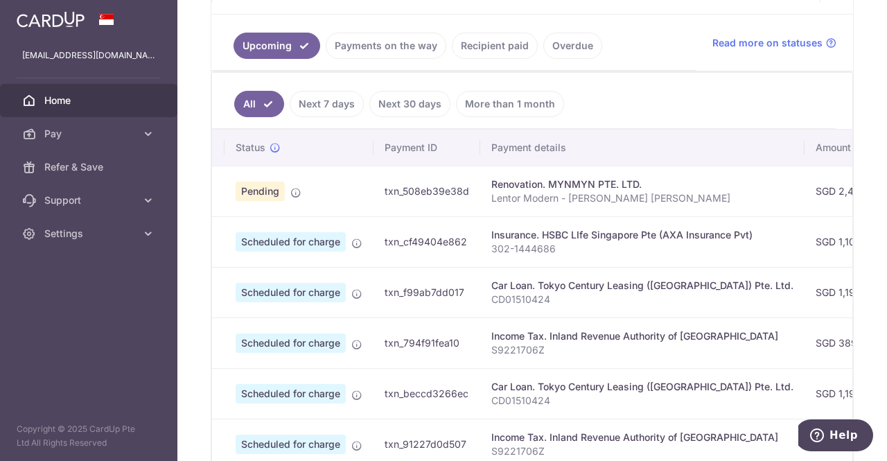
scroll to position [0, 9]
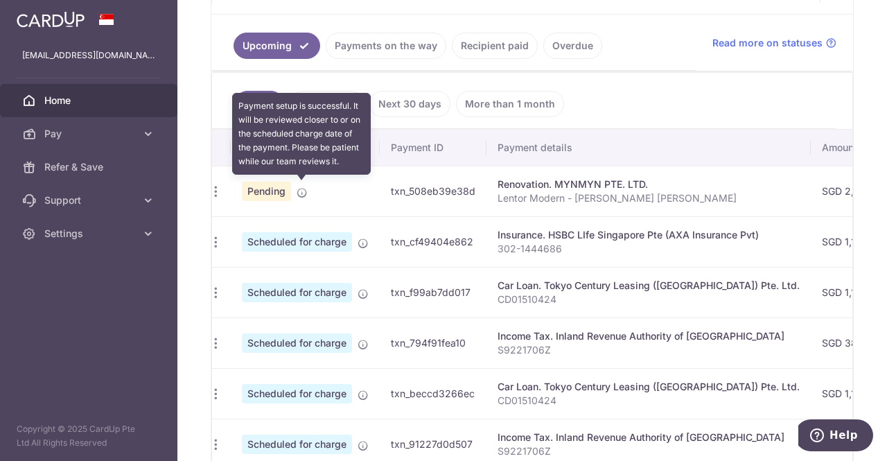
click at [303, 187] on icon at bounding box center [302, 192] width 11 height 11
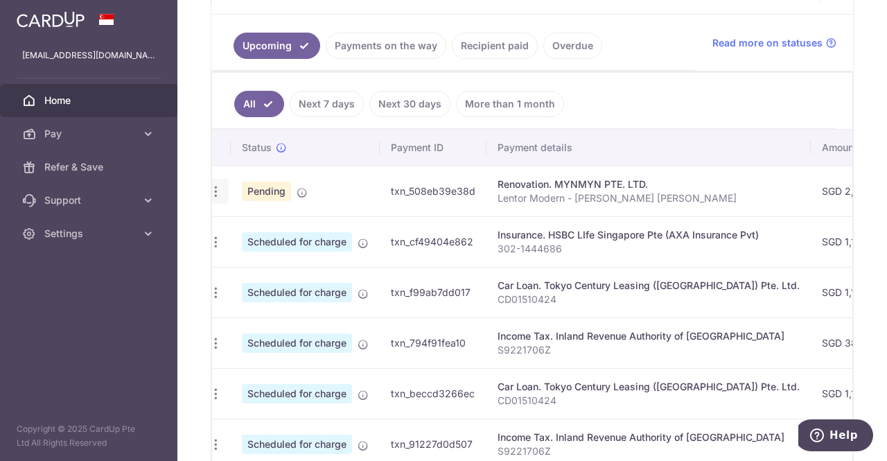
click at [213, 192] on icon "button" at bounding box center [216, 191] width 15 height 15
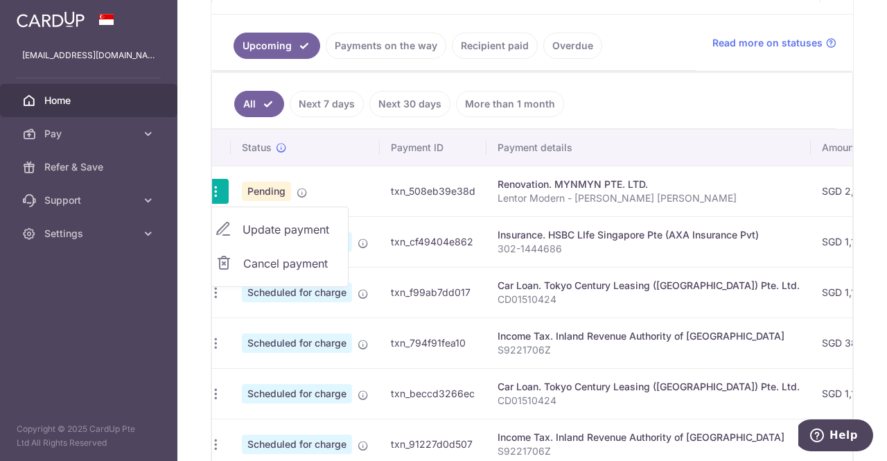
click at [398, 46] on link "Payments on the way" at bounding box center [386, 46] width 121 height 26
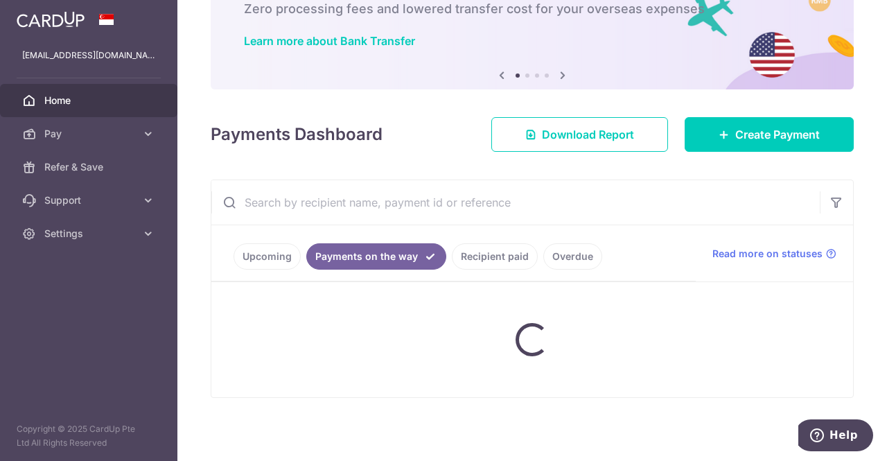
scroll to position [161, 0]
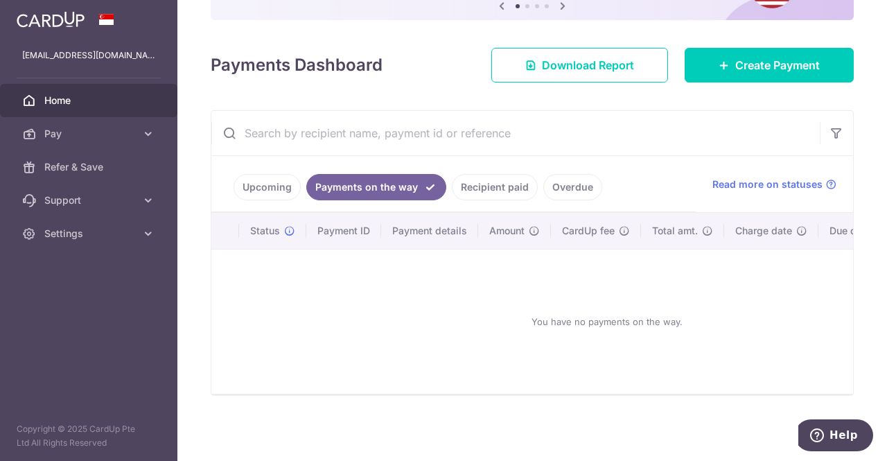
click at [500, 174] on link "Recipient paid" at bounding box center [495, 187] width 86 height 26
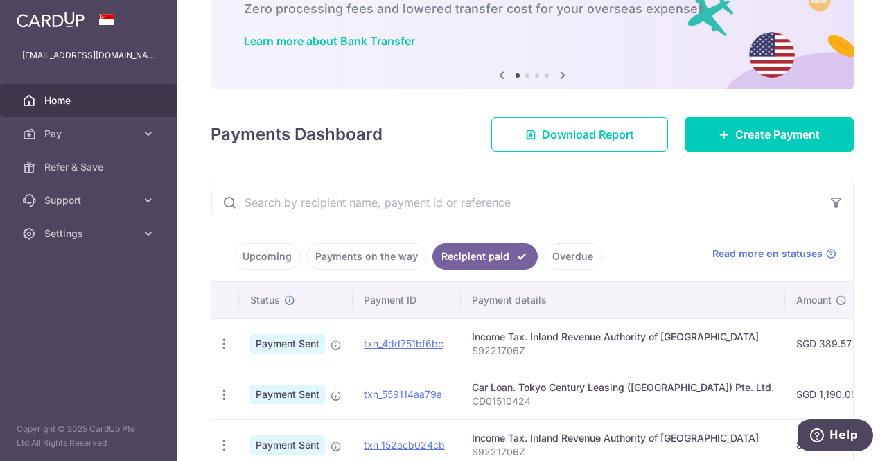
scroll to position [299, 0]
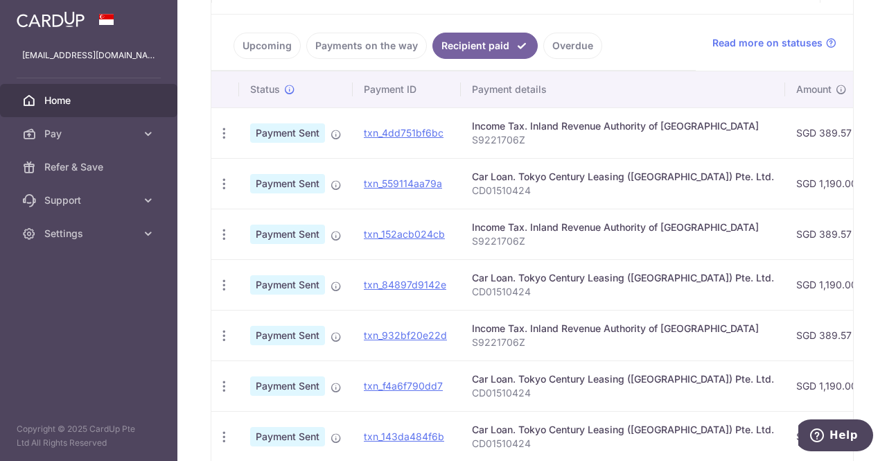
click at [282, 41] on link "Upcoming" at bounding box center [266, 46] width 67 height 26
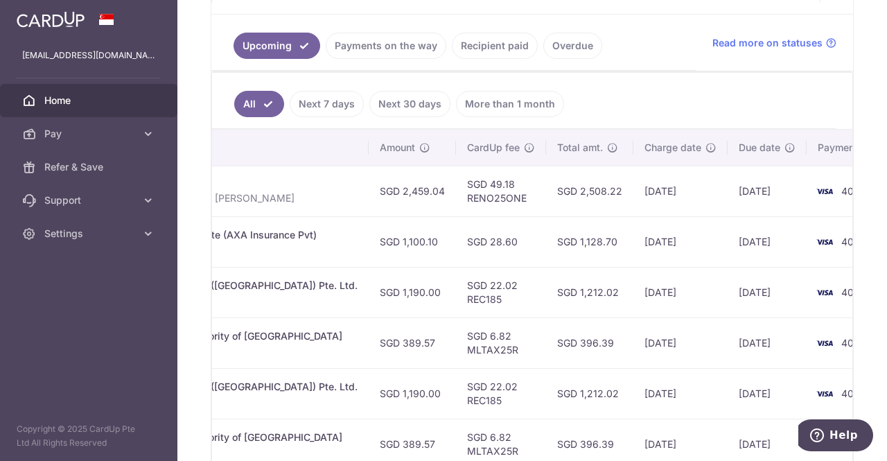
scroll to position [0, 470]
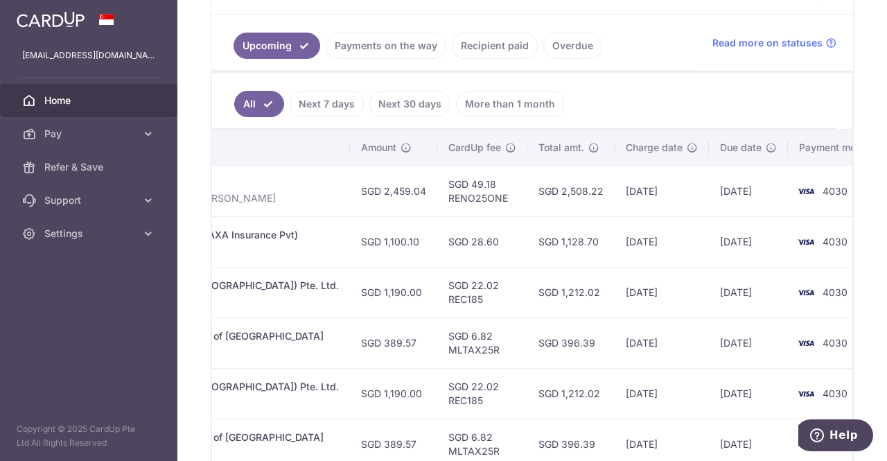
click at [527, 184] on td "SGD 2,508.22" at bounding box center [570, 191] width 87 height 51
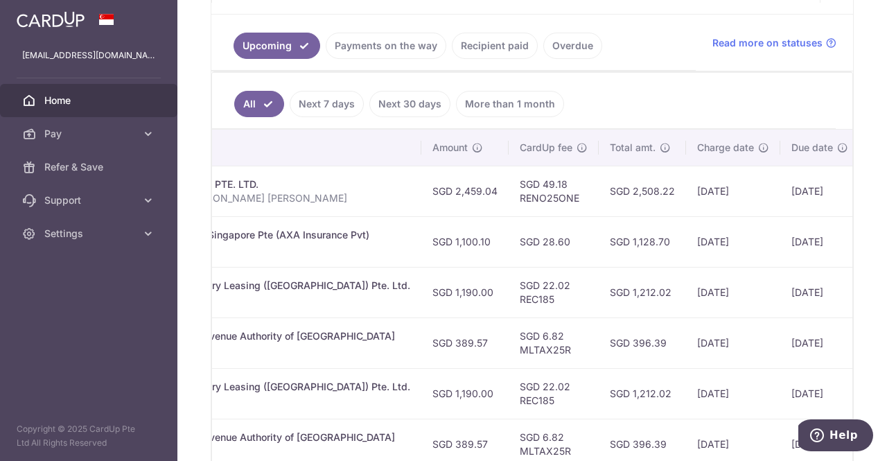
scroll to position [0, 398]
